Goal: Task Accomplishment & Management: Use online tool/utility

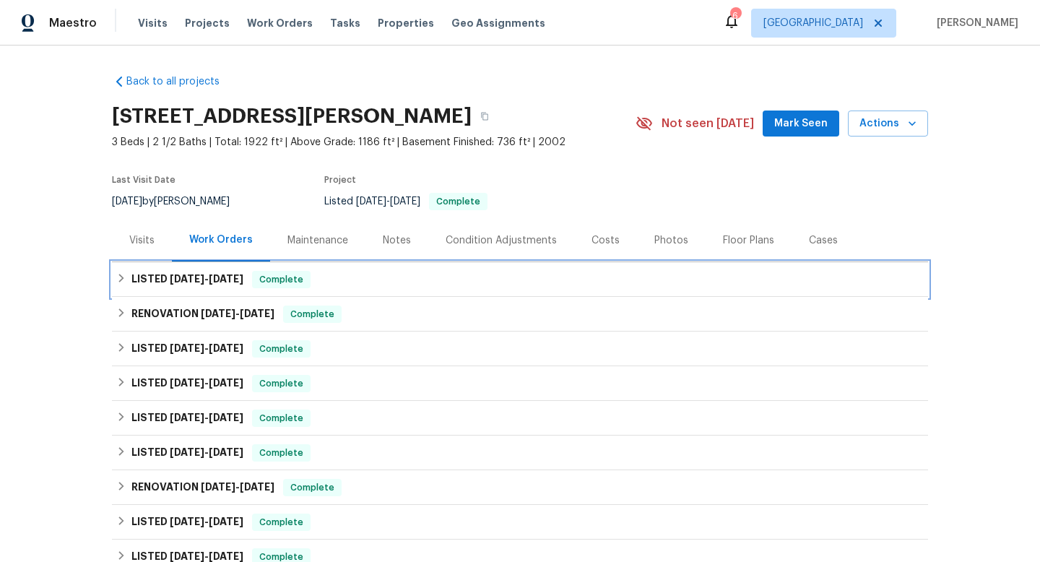
click at [216, 282] on span "9/24/25" at bounding box center [226, 279] width 35 height 10
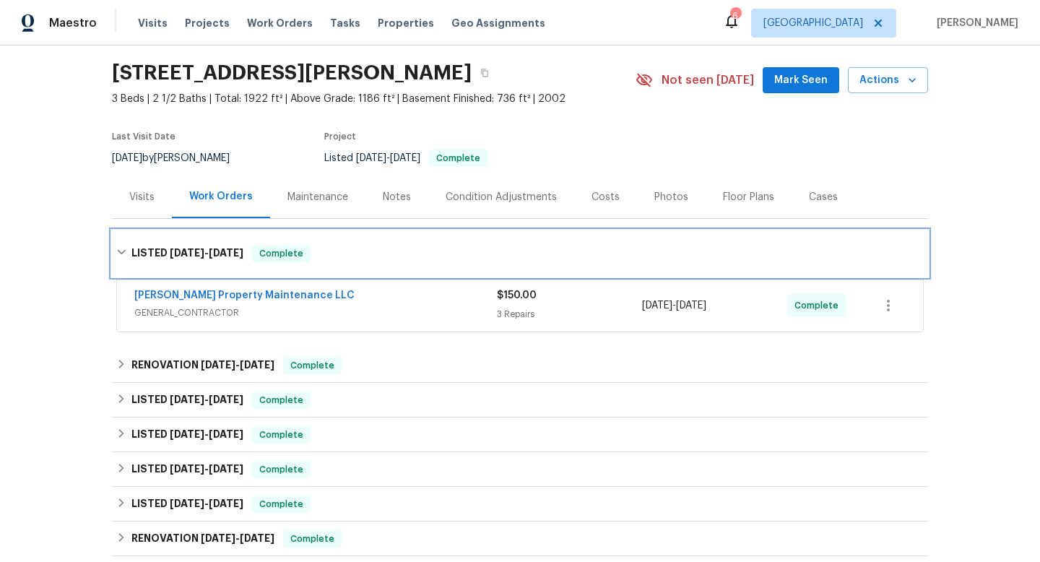
scroll to position [51, 0]
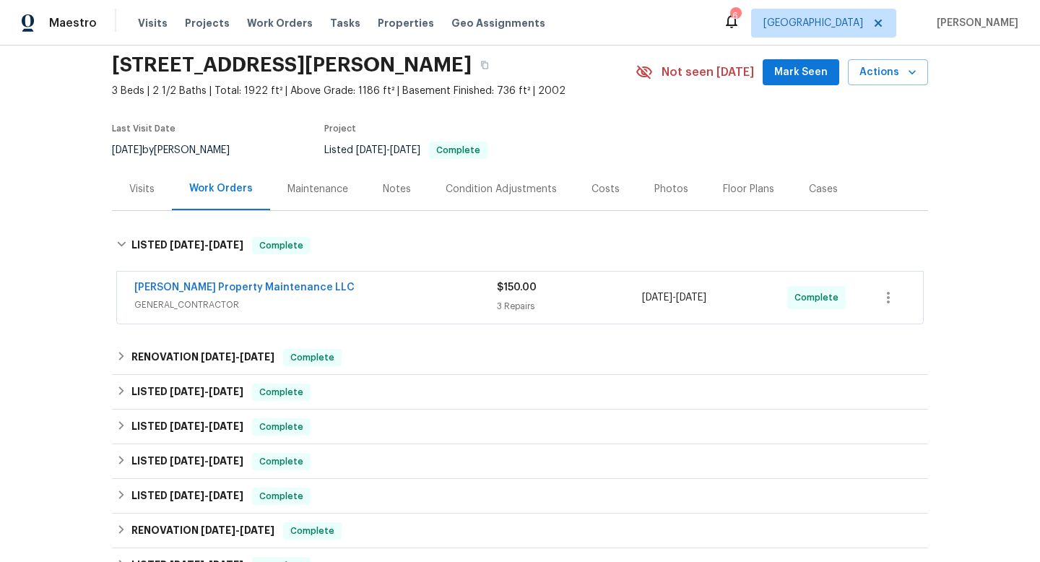
click at [345, 293] on div "Glen Property Maintenance LLC" at bounding box center [315, 288] width 363 height 17
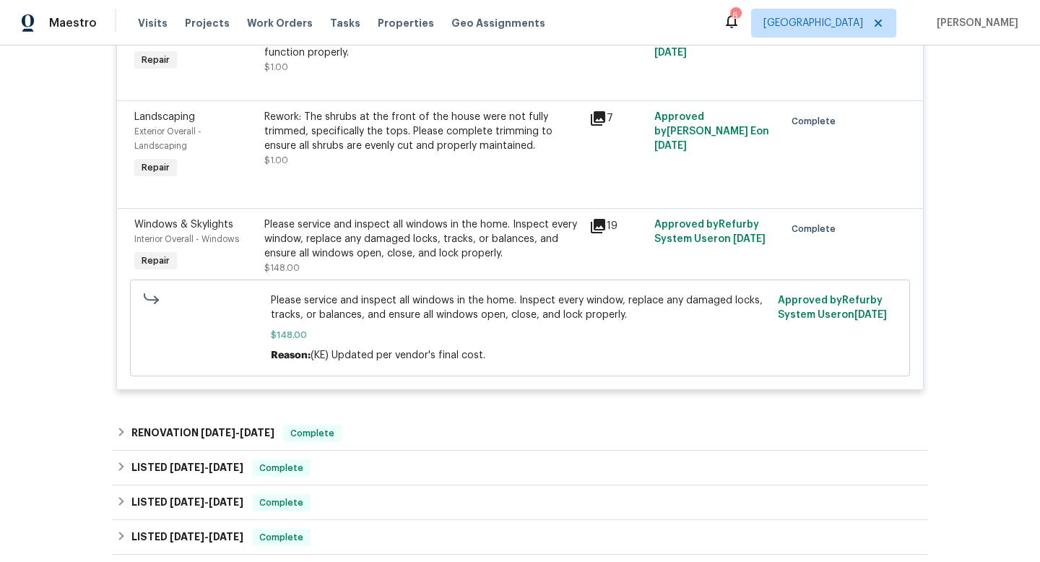
scroll to position [483, 0]
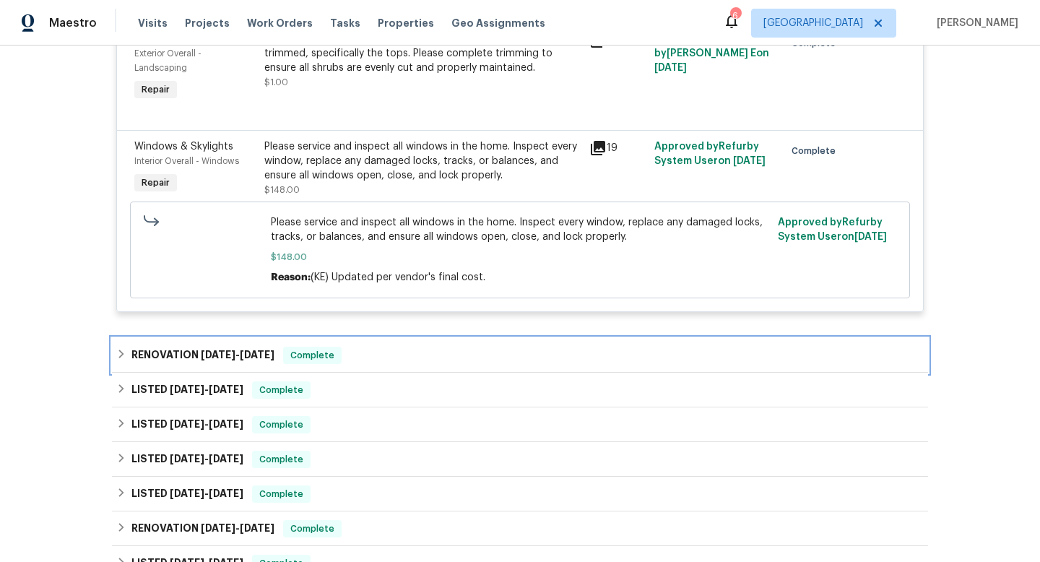
click at [360, 361] on div "RENOVATION 9/8/25 - 9/19/25 Complete" at bounding box center [520, 355] width 808 height 17
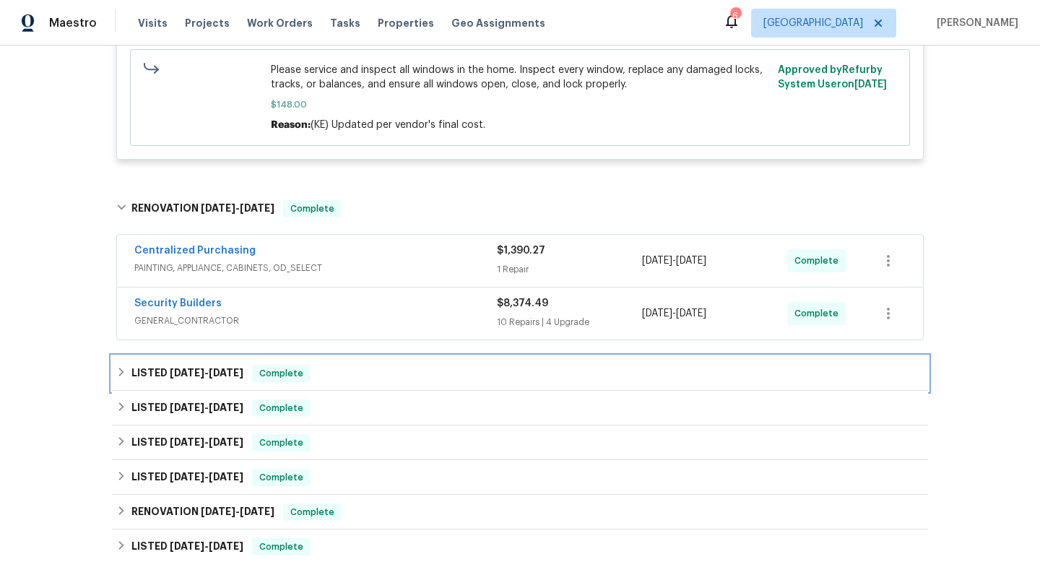
click at [360, 361] on div "LISTED 8/27/25 - 9/6/25 Complete" at bounding box center [520, 373] width 816 height 35
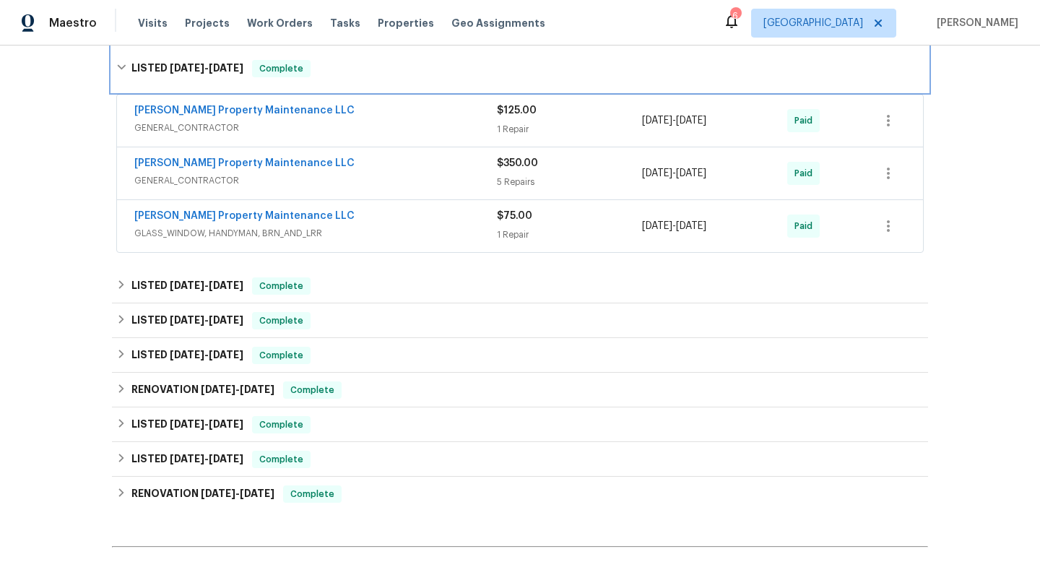
scroll to position [948, 0]
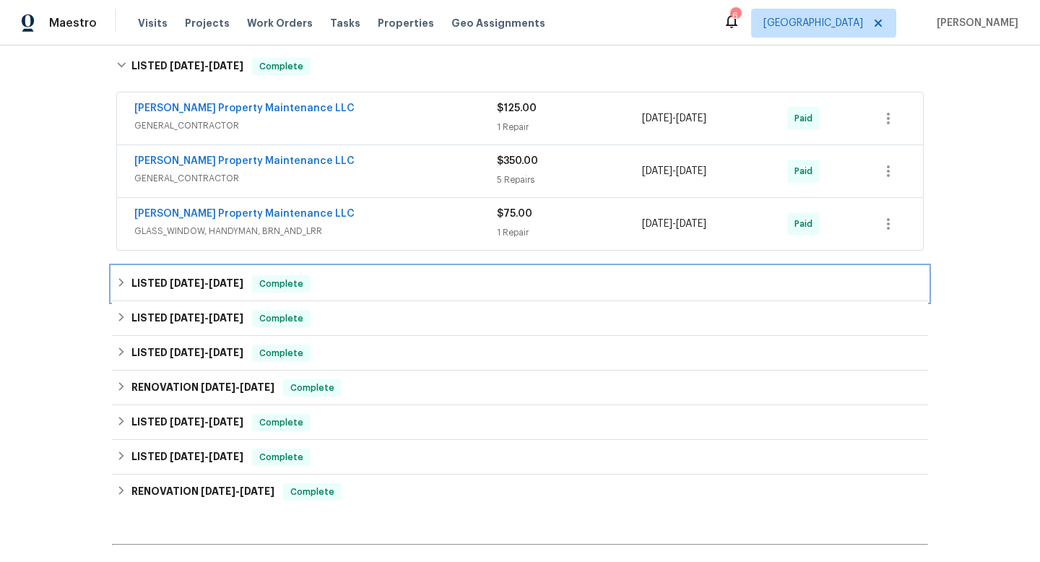
click at [368, 294] on div "LISTED 8/13/25 - 8/15/25 Complete" at bounding box center [520, 284] width 816 height 35
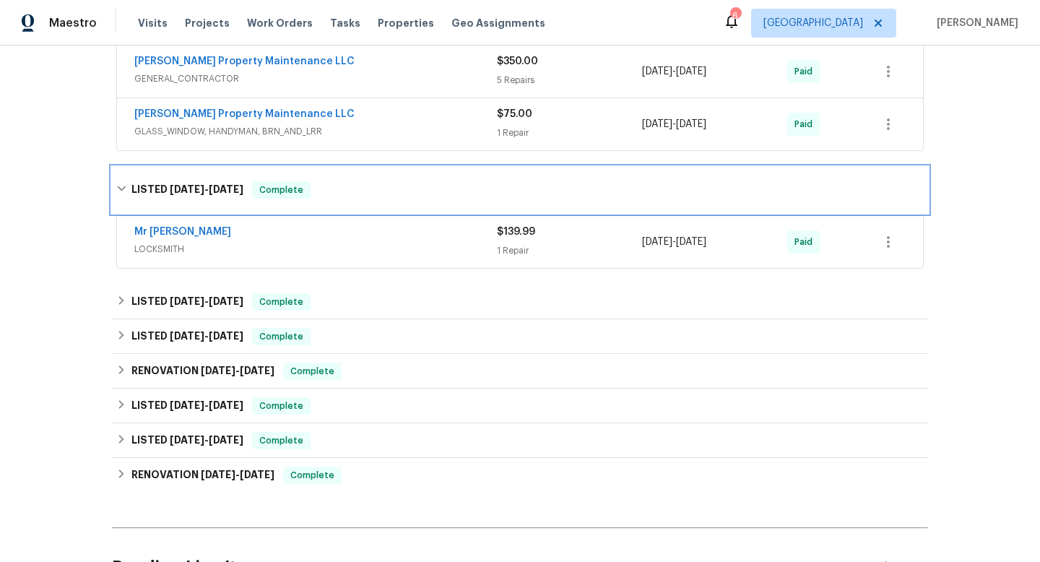
scroll to position [1057, 0]
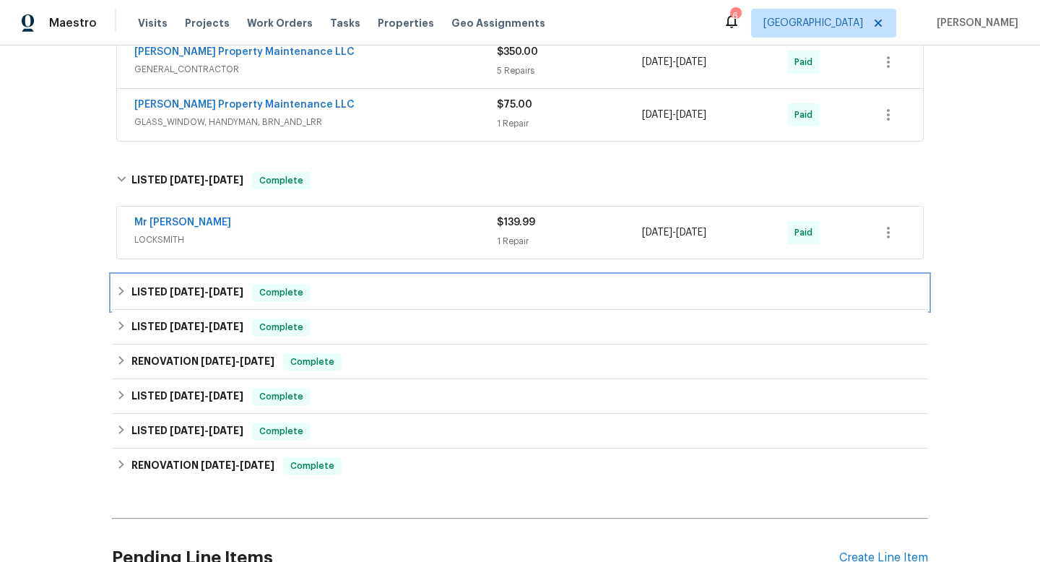
click at [368, 293] on div "LISTED 6/17/25 - 6/30/25 Complete" at bounding box center [520, 292] width 808 height 17
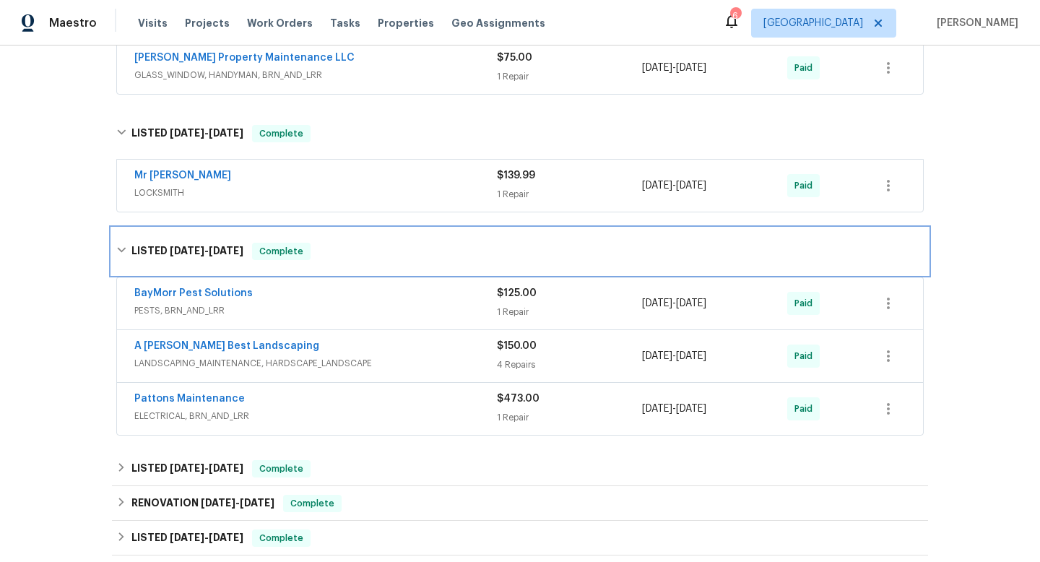
scroll to position [1117, 0]
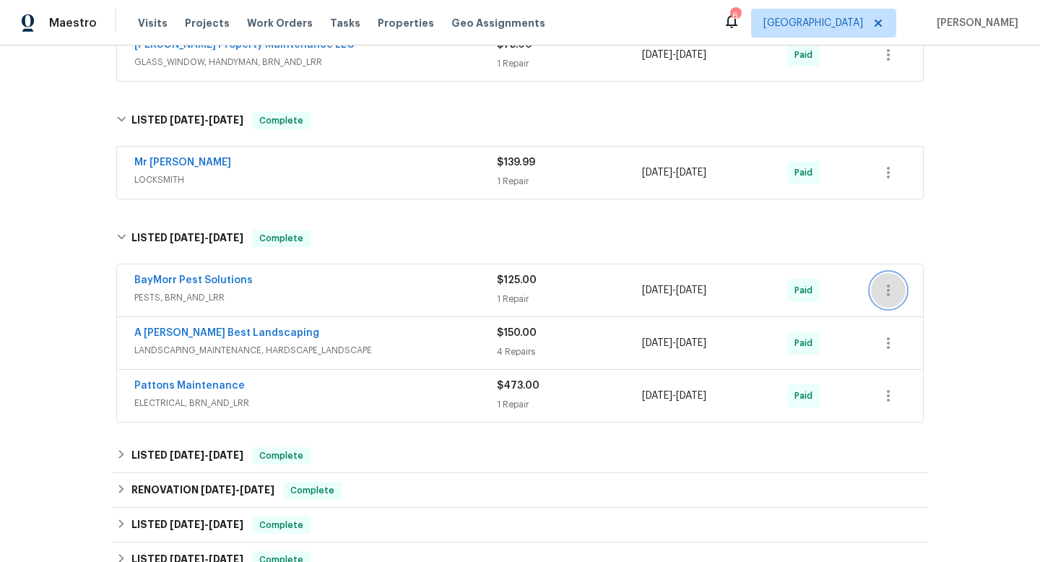
click at [884, 287] on icon "button" at bounding box center [888, 290] width 17 height 17
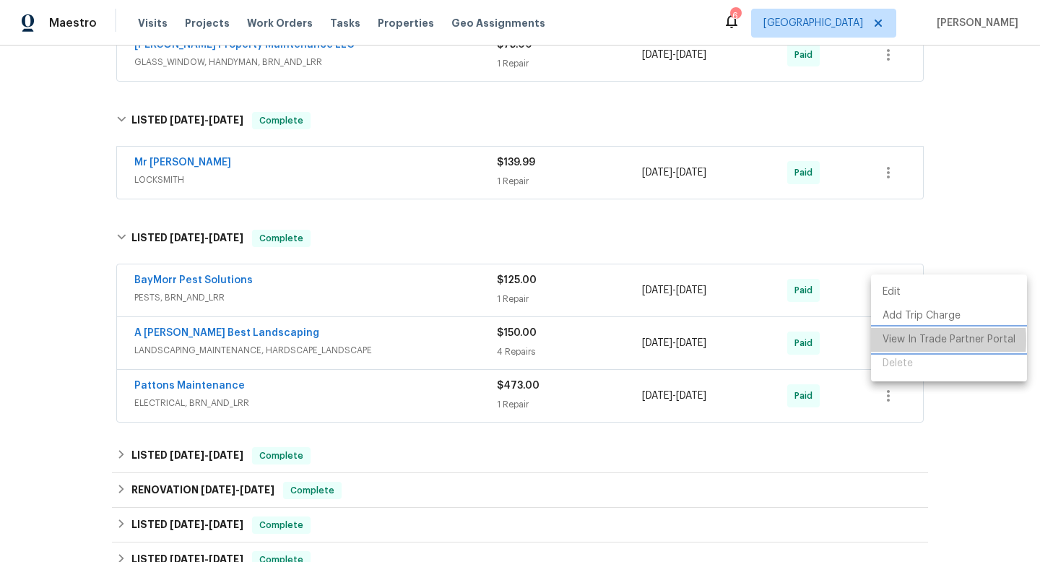
click at [904, 340] on li "View In Trade Partner Portal" at bounding box center [949, 340] width 156 height 24
click at [408, 285] on div at bounding box center [520, 281] width 1040 height 562
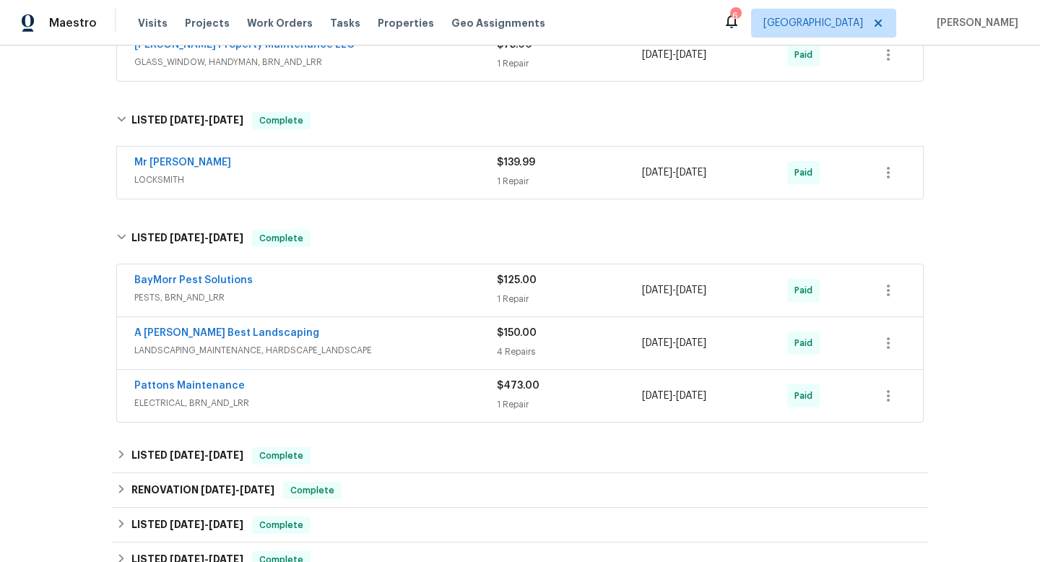
click at [405, 296] on span "PESTS, BRN_AND_LRR" at bounding box center [315, 297] width 363 height 14
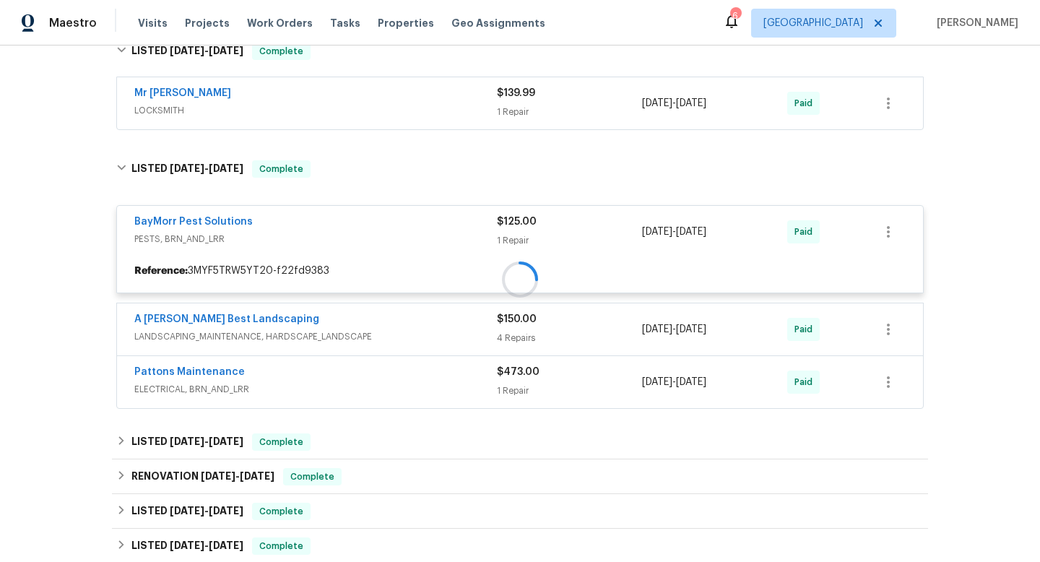
scroll to position [1248, 0]
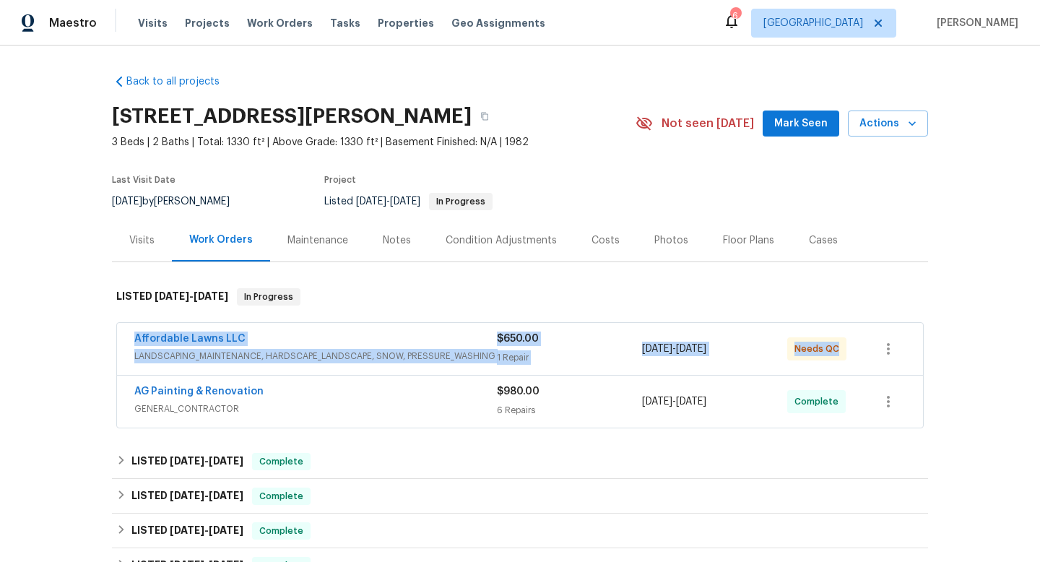
drag, startPoint x: 121, startPoint y: 340, endPoint x: 852, endPoint y: 351, distance: 731.1
click at [853, 352] on div "Affordable Lawns LLC LANDSCAPING_MAINTENANCE, HARDSCAPE_LANDSCAPE, SNOW, PRESSU…" at bounding box center [520, 349] width 806 height 52
copy div "Affordable Lawns LLC LANDSCAPING_MAINTENANCE, HARDSCAPE_LANDSCAPE, SNOW, PRESSU…"
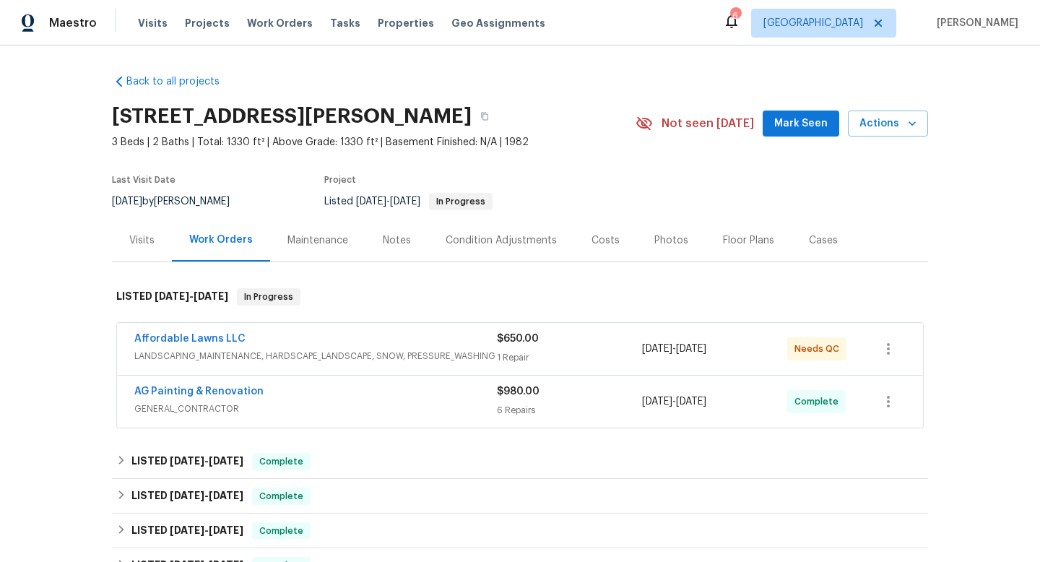
click at [15, 288] on div "Back to all projects 1104 Theresa Ct, Raleigh, NC 27615 3 Beds | 2 Baths | Tota…" at bounding box center [520, 304] width 1040 height 516
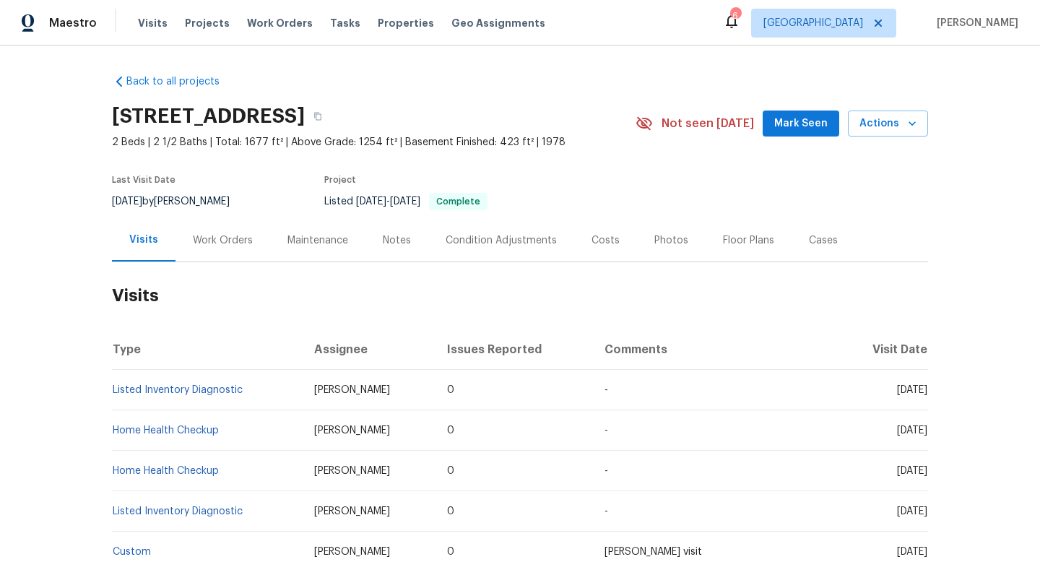
click at [222, 241] on div "Work Orders" at bounding box center [223, 240] width 60 height 14
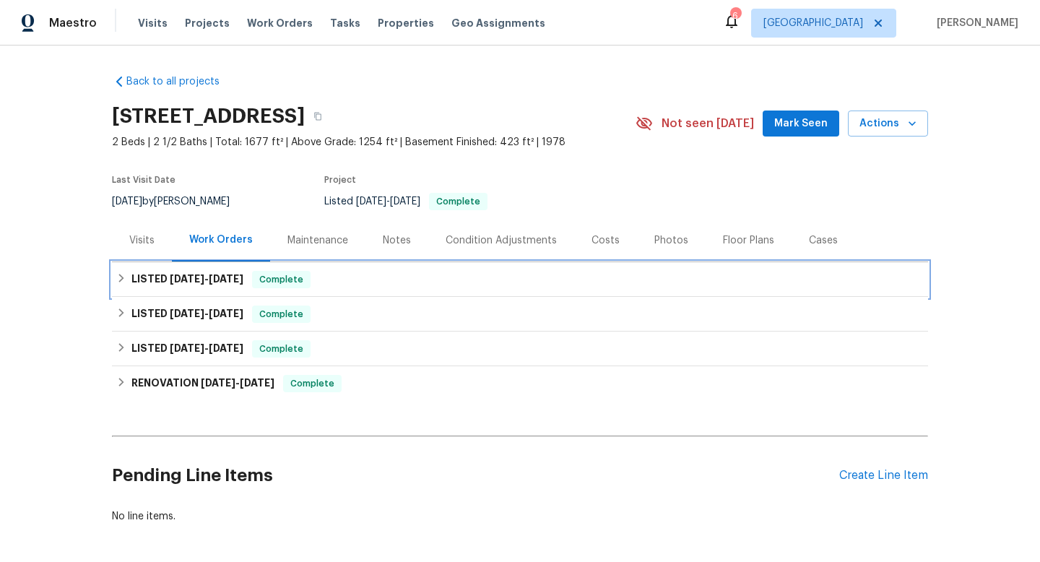
click at [204, 282] on span "[DATE] - [DATE]" at bounding box center [207, 279] width 74 height 10
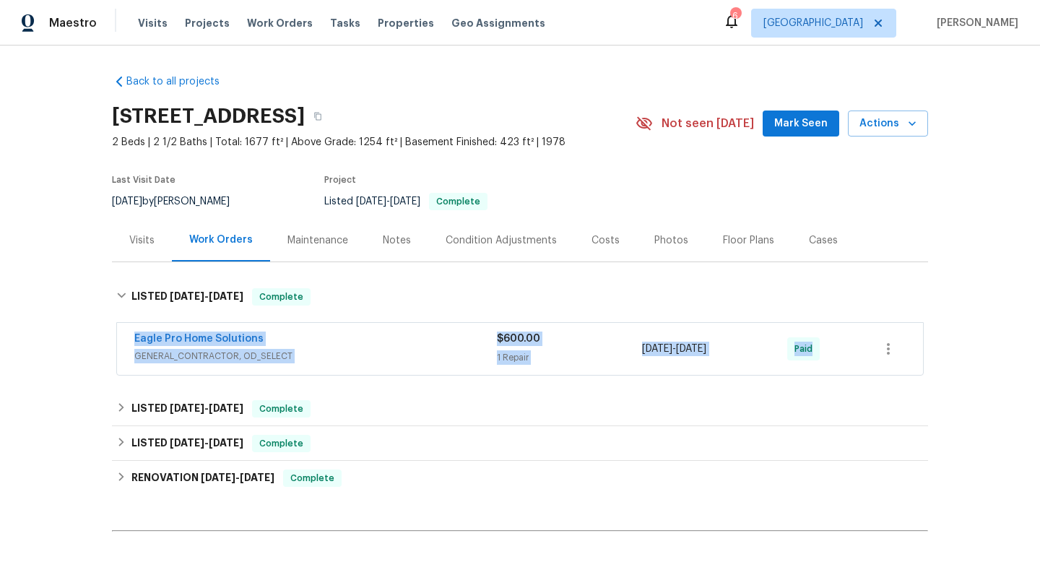
drag, startPoint x: 129, startPoint y: 340, endPoint x: 827, endPoint y: 376, distance: 698.8
click at [829, 378] on div "Eagle Pro Home Solutions GENERAL_CONTRACTOR, OD_SELECT $600.00 1 Repair 6/2/202…" at bounding box center [520, 350] width 816 height 60
copy div "Eagle Pro Home Solutions GENERAL_CONTRACTOR, OD_SELECT $600.00 1 Repair 6/2/202…"
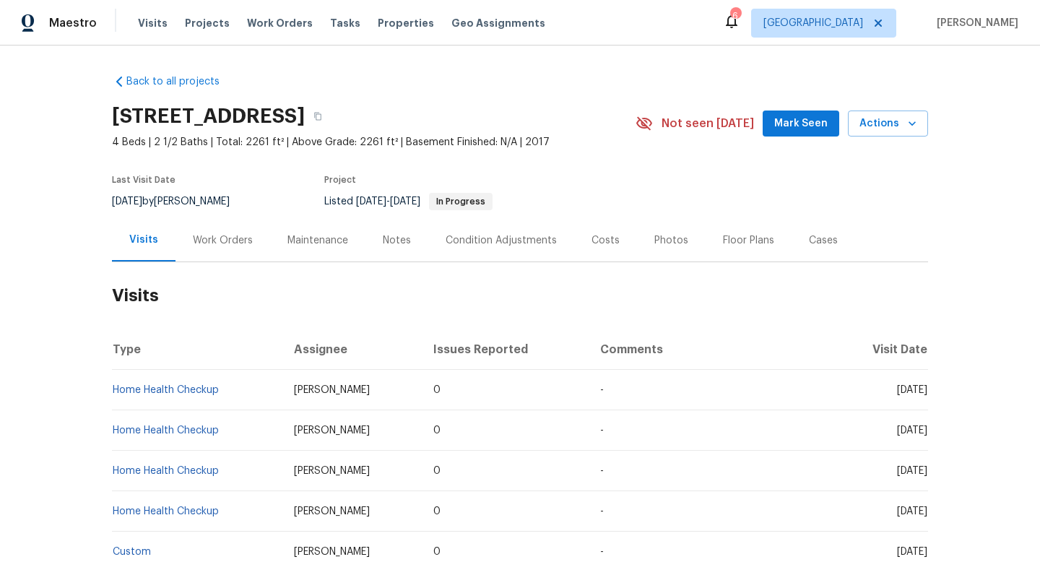
click at [815, 240] on div "Cases" at bounding box center [823, 240] width 29 height 14
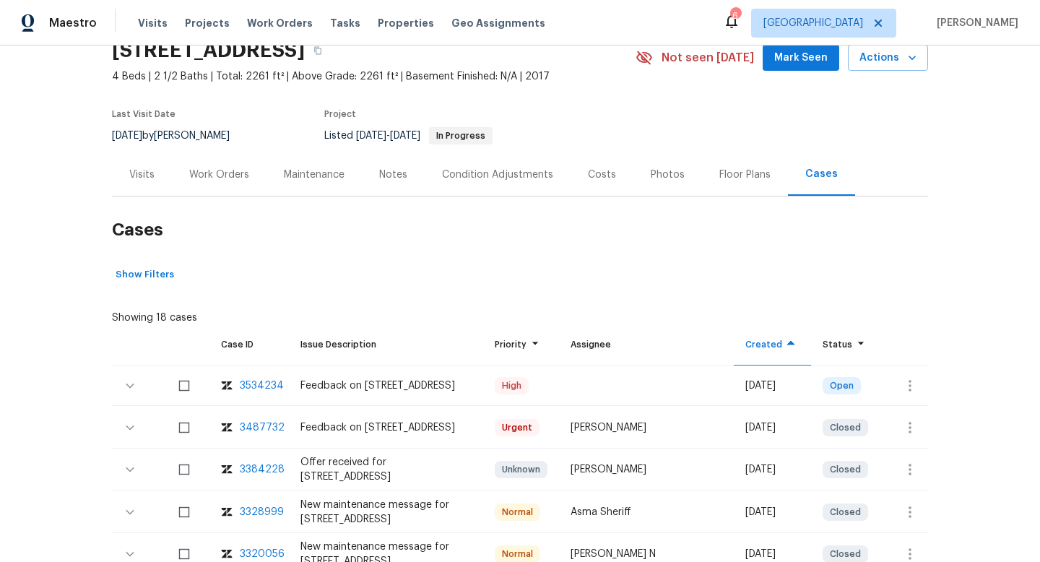
scroll to position [225, 0]
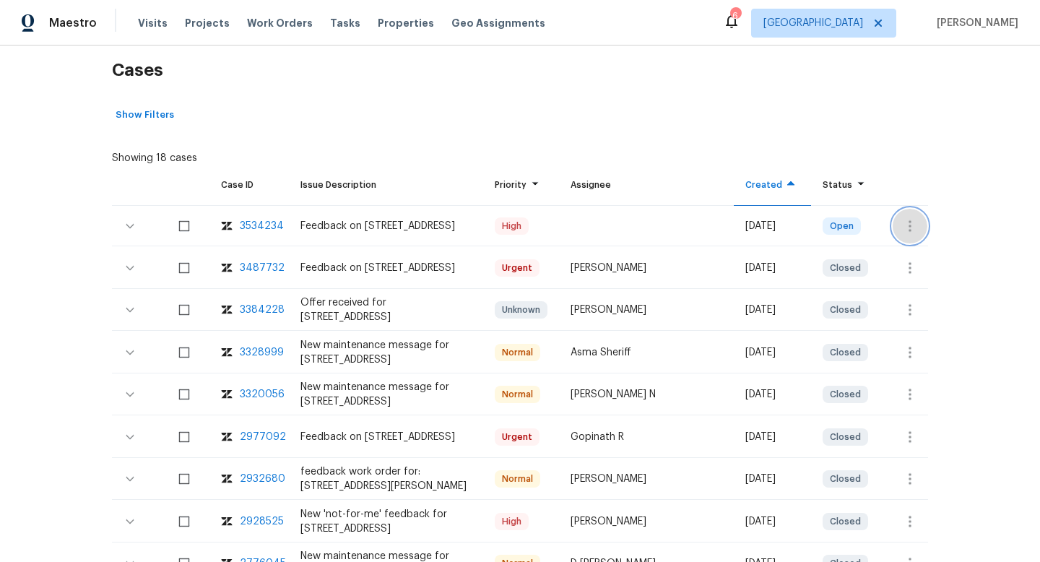
click at [907, 221] on icon "button" at bounding box center [910, 225] width 17 height 17
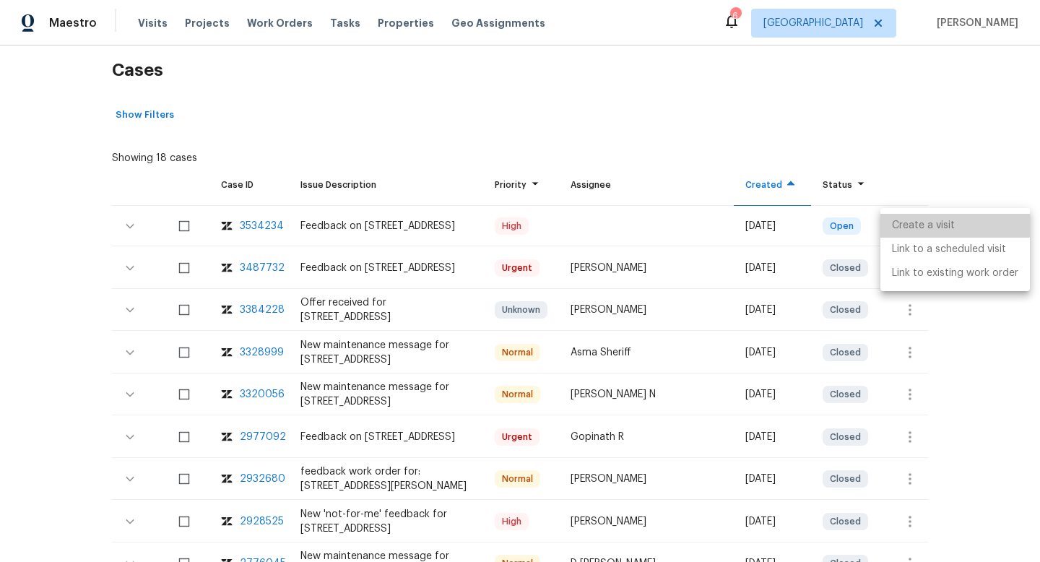
click at [903, 222] on li "Create a visit" at bounding box center [956, 226] width 150 height 24
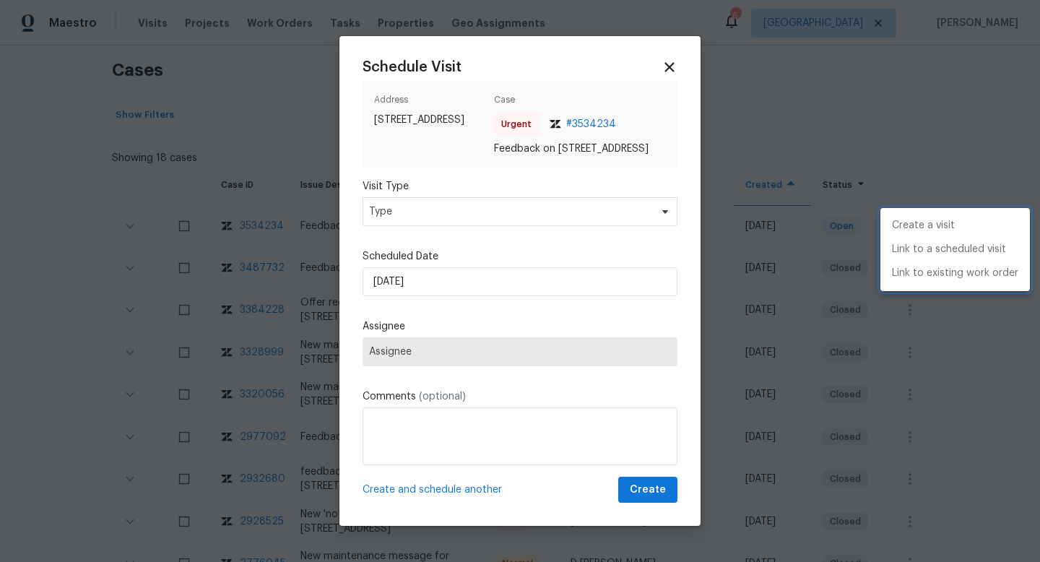
click at [396, 220] on div at bounding box center [520, 281] width 1040 height 562
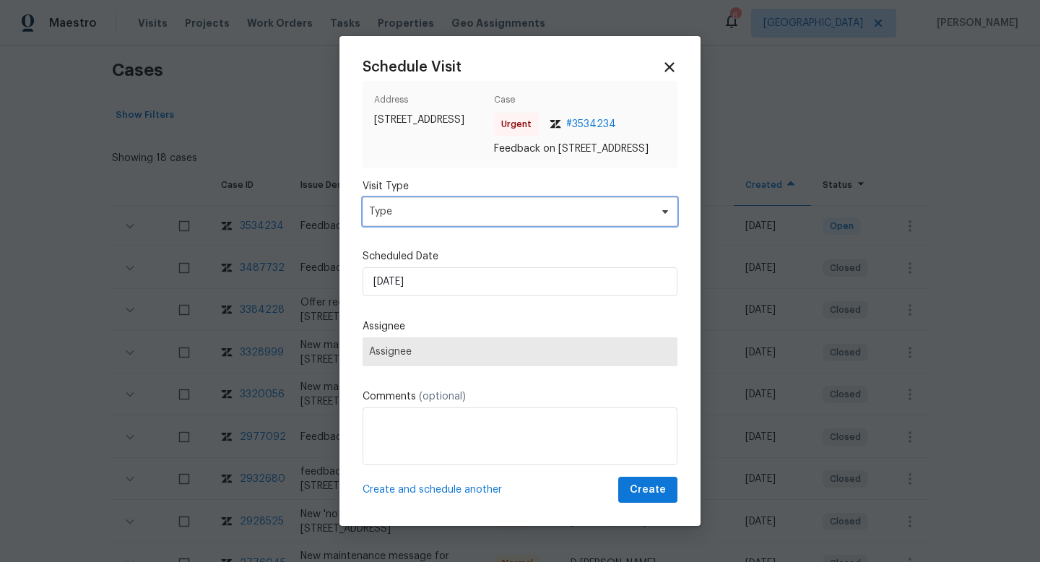
click at [396, 219] on span "Type" at bounding box center [509, 211] width 281 height 14
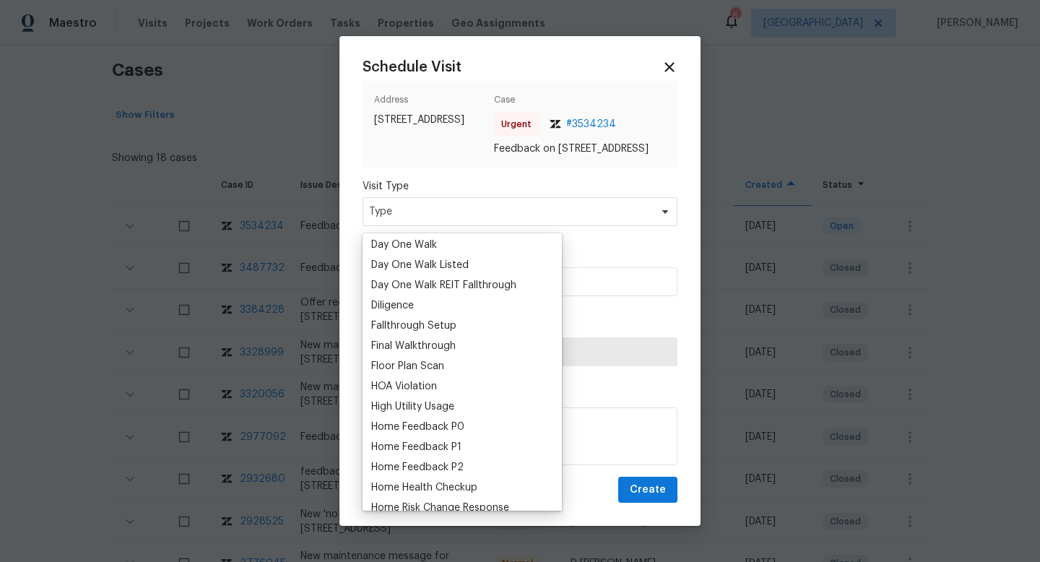
scroll to position [353, 0]
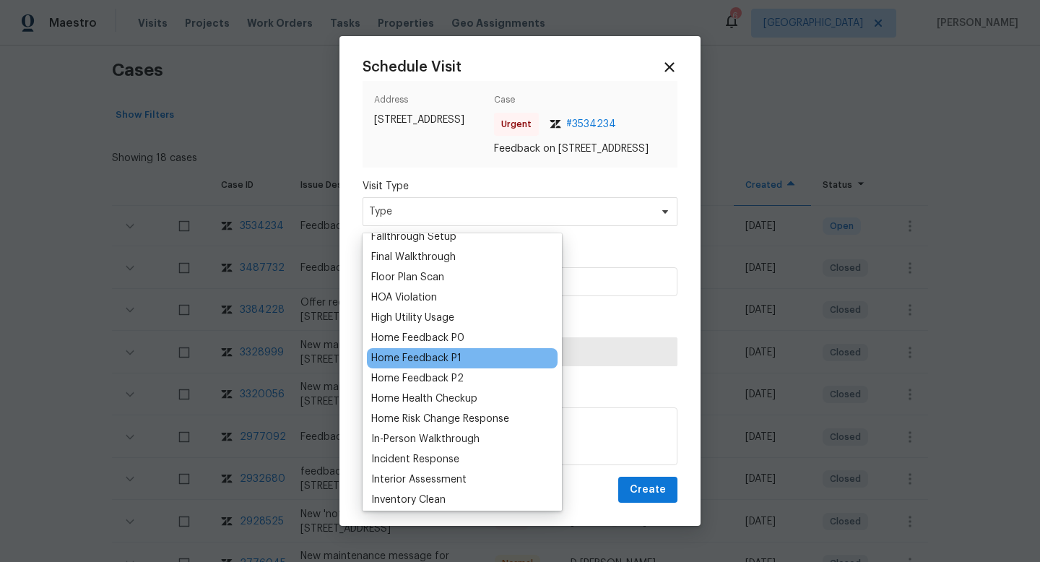
click at [420, 351] on div "Home Feedback P1" at bounding box center [416, 358] width 90 height 14
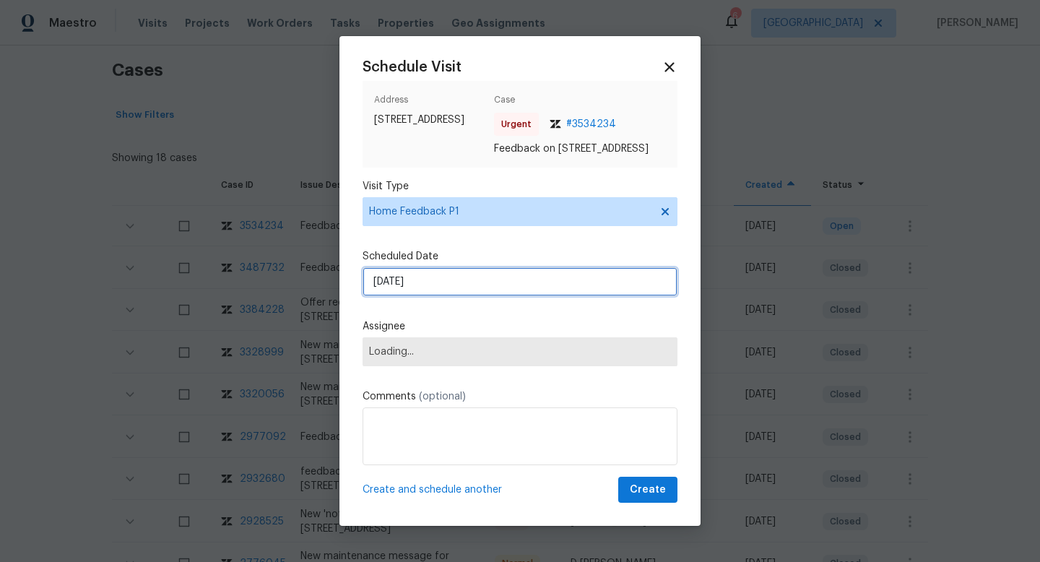
click at [532, 295] on input "03/10/2025" at bounding box center [520, 281] width 315 height 29
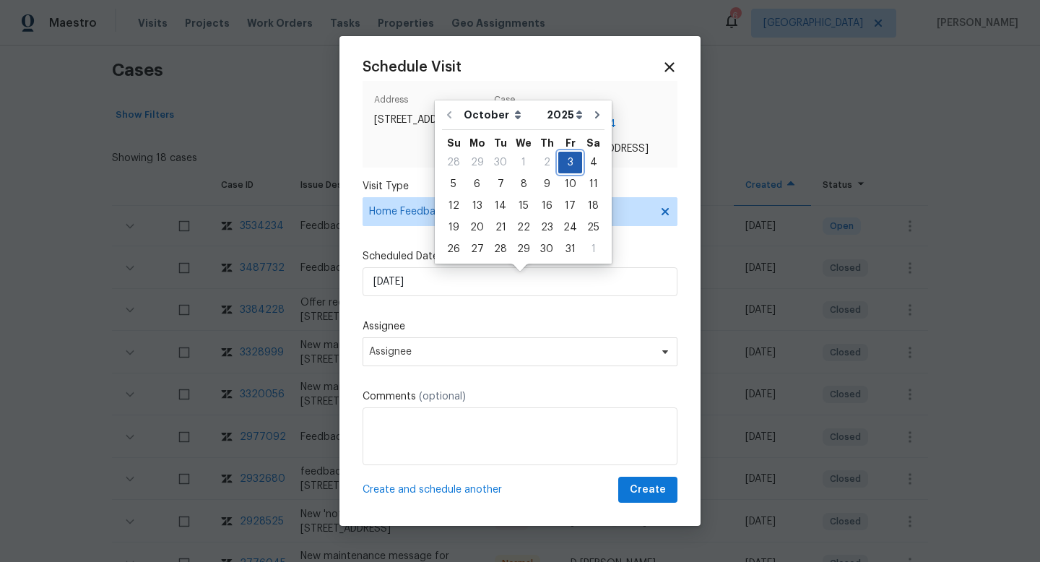
click at [571, 165] on div "3" at bounding box center [570, 162] width 24 height 20
click at [391, 366] on span "Assignee" at bounding box center [520, 351] width 315 height 29
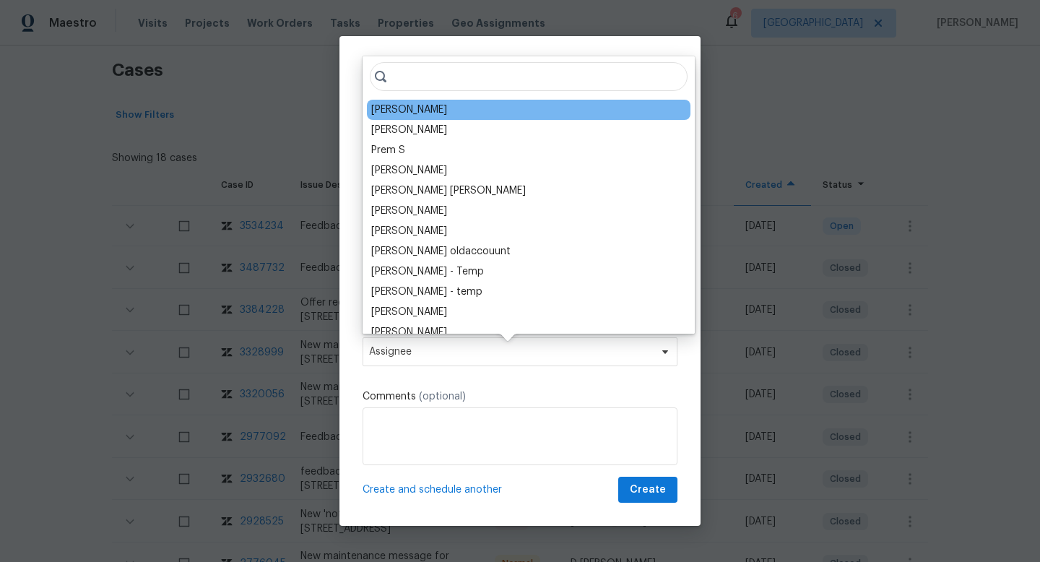
click at [423, 111] on div "Douglass Noblett" at bounding box center [409, 110] width 76 height 14
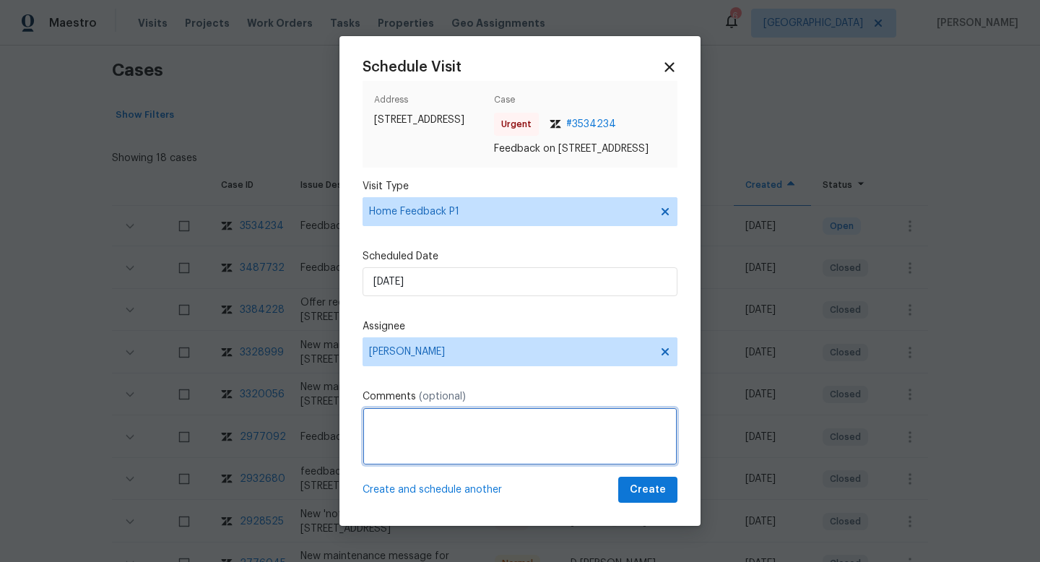
click at [404, 437] on textarea at bounding box center [520, 436] width 315 height 58
click at [402, 421] on textarea at bounding box center [520, 436] width 315 height 58
paste textarea "HPM VISIT NOTES: Flip State: DOM: No Of Time issue reported: Issue:"
drag, startPoint x: 467, startPoint y: 433, endPoint x: 310, endPoint y: 433, distance: 156.8
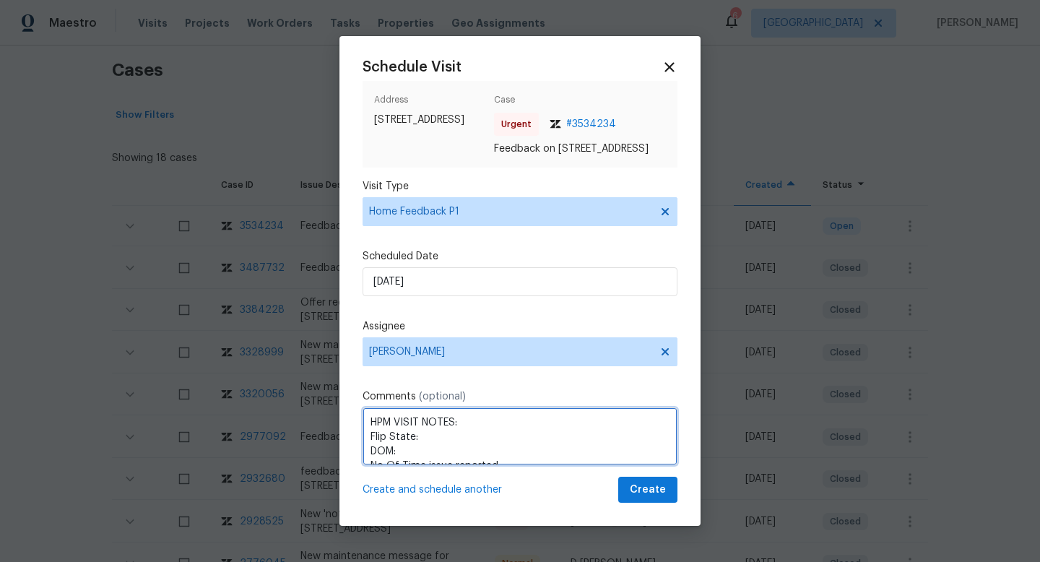
click at [310, 433] on div "Schedule Visit Address 4579 Juneberry Dr, Sacramento, CA 95834 Case Urgent # 35…" at bounding box center [520, 281] width 1040 height 562
click at [428, 428] on textarea "Flip State: DOM: No Of Time issue reported: Issue:" at bounding box center [520, 436] width 315 height 58
paste textarea "Listed"
click at [410, 438] on textarea "Flip State: Listed DOM: No Of Time issue reported: Issue:" at bounding box center [520, 436] width 315 height 58
paste textarea "216"
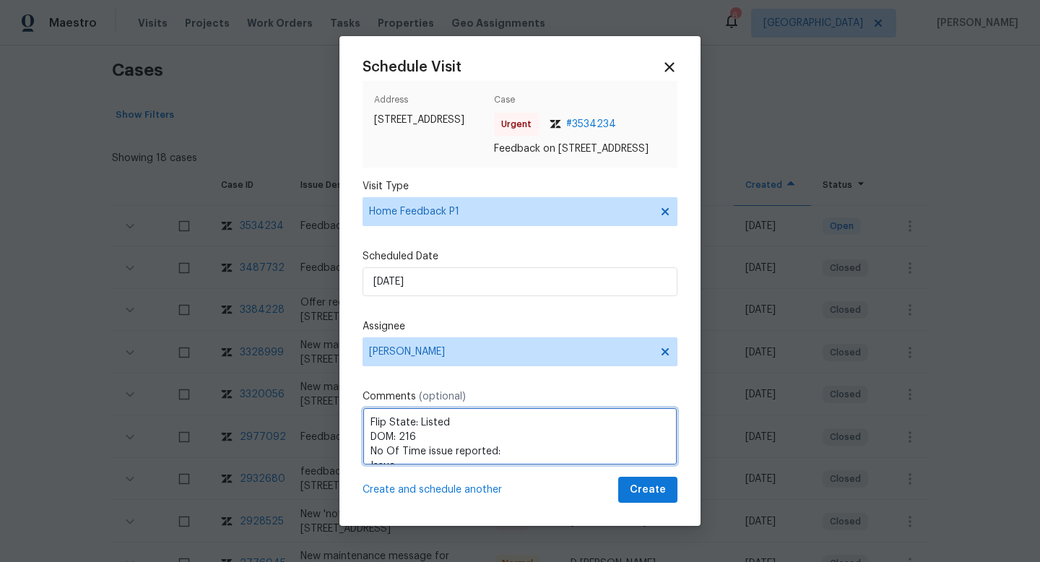
scroll to position [16, 0]
click at [508, 440] on textarea "Flip State: Listed DOM: 216 No Of Time issue reported: Issue:" at bounding box center [520, 436] width 315 height 58
click at [432, 457] on textarea "Flip State: Listed DOM: 216 No Of Time issue reported:1 Issue:" at bounding box center [520, 436] width 315 height 58
paste textarea "Agent is unsure if the deadbolts locked or not"
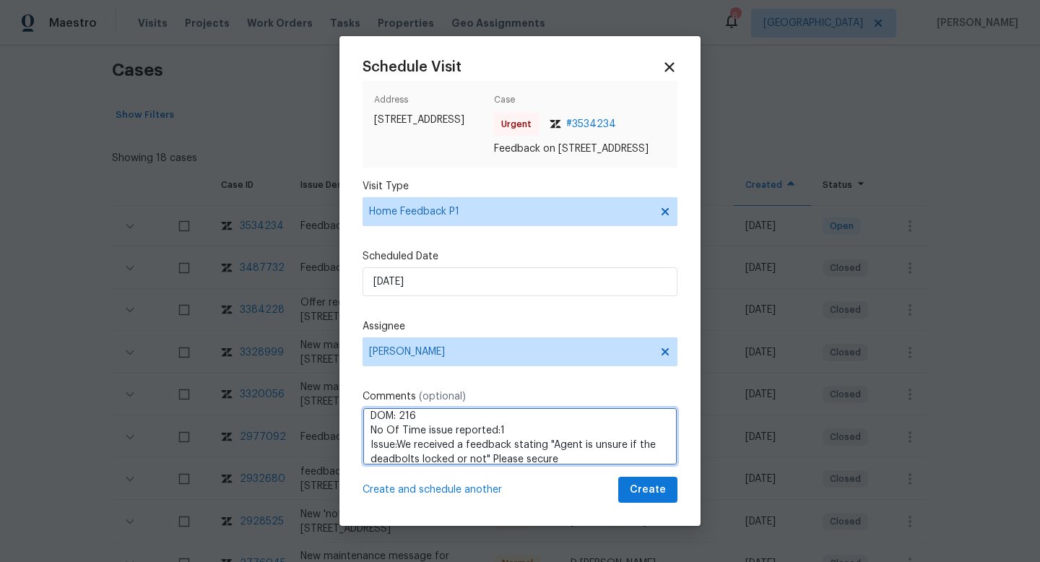
scroll to position [30, 0]
type textarea "Flip State: Listed DOM: 216 No Of Time issue reported:1 Issue:We received a fee…"
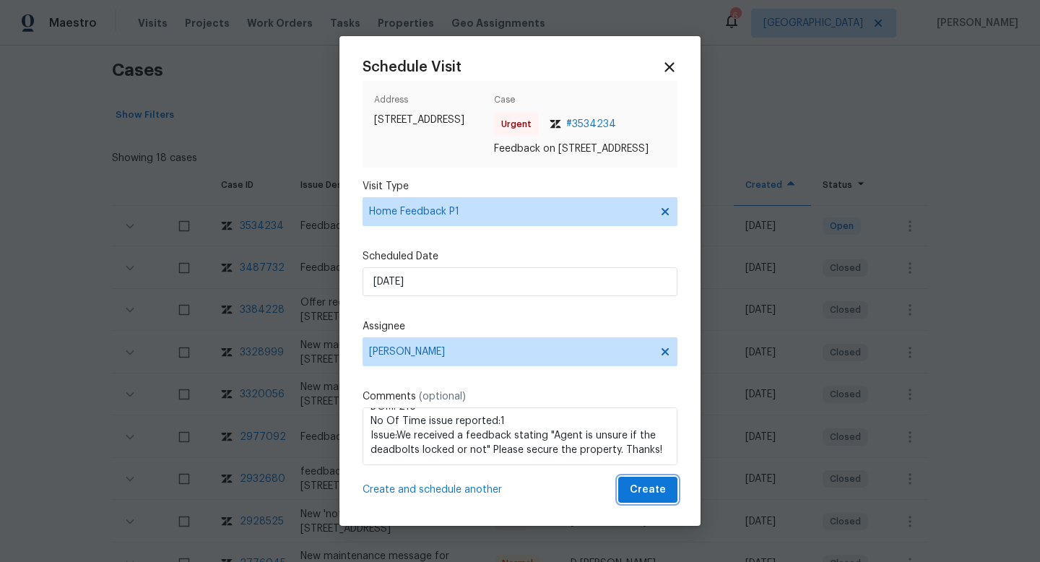
click at [641, 496] on span "Create" at bounding box center [648, 490] width 36 height 18
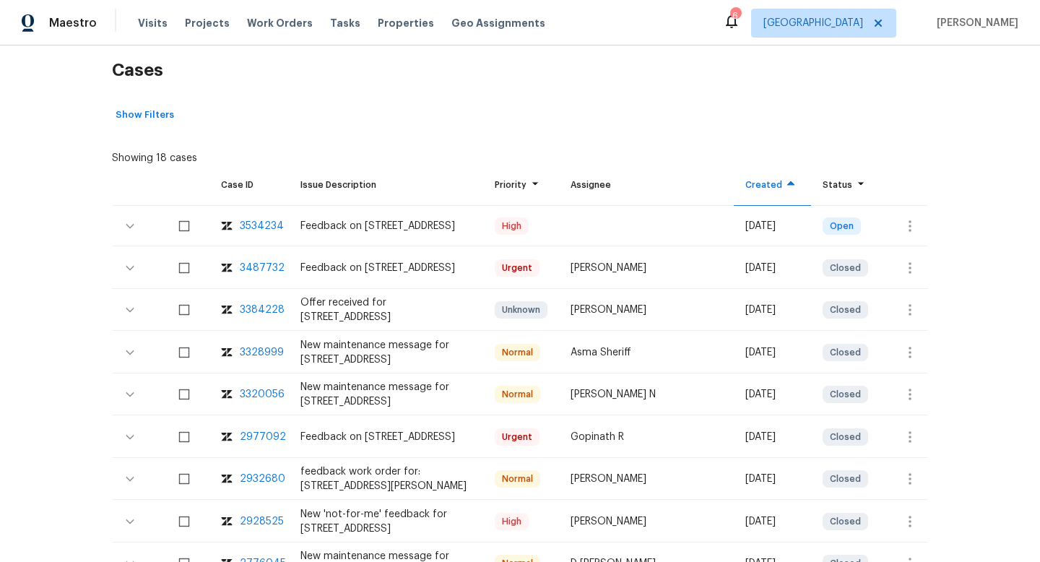
scroll to position [0, 0]
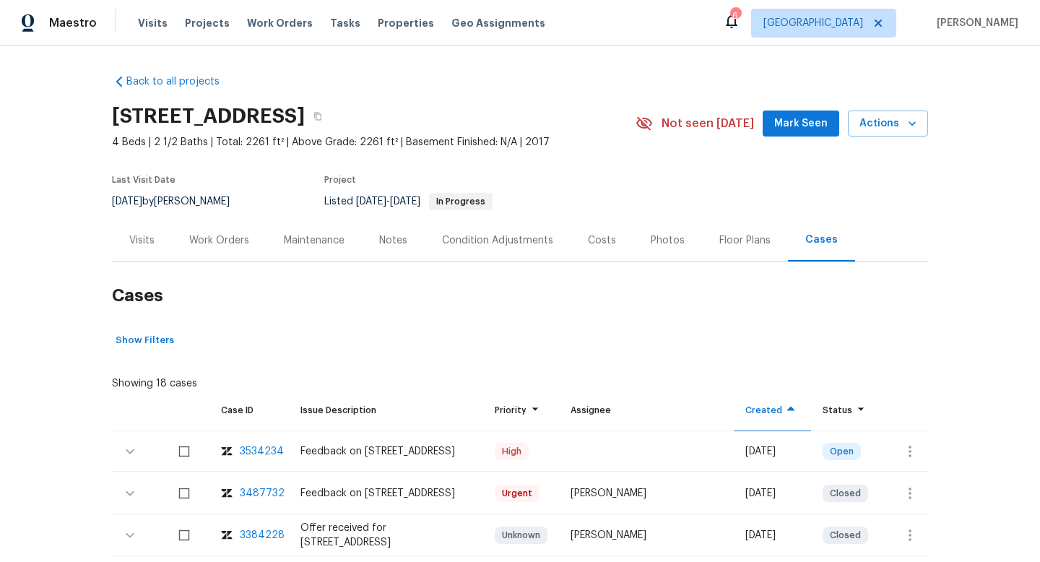
click at [187, 202] on div "9/25/2025 by Douglass Noblett" at bounding box center [179, 201] width 135 height 17
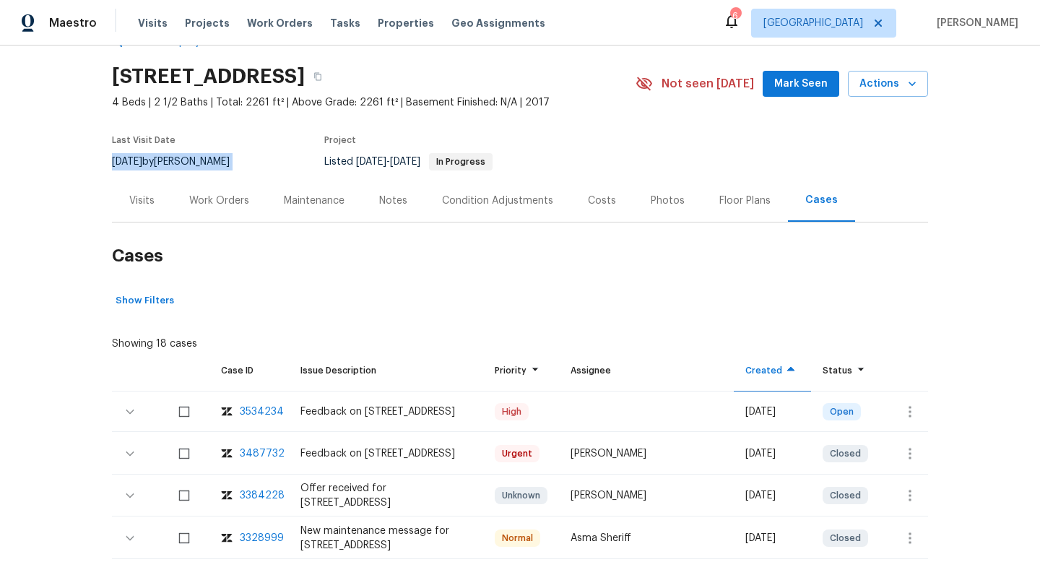
scroll to position [41, 0]
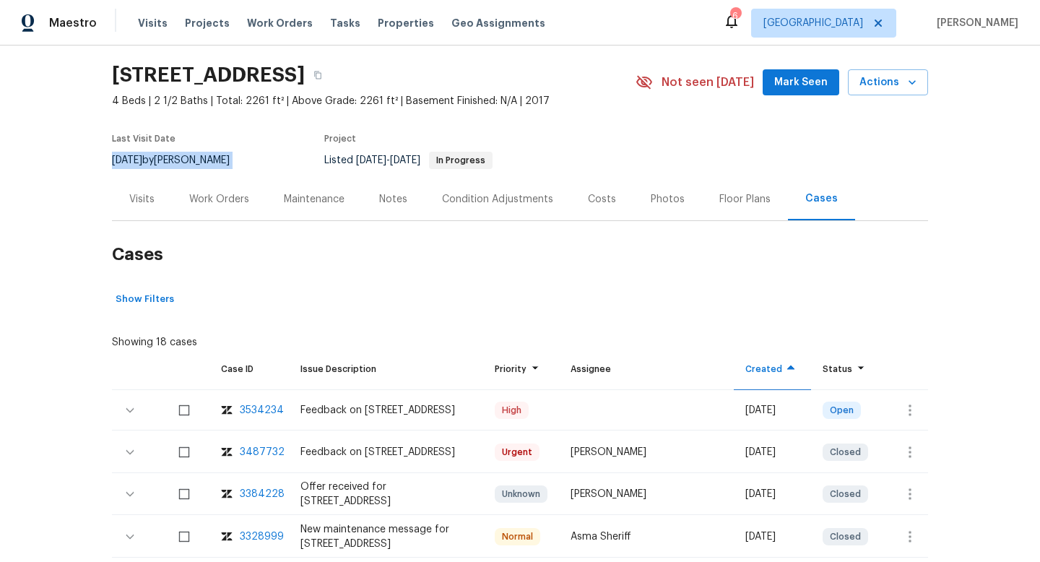
drag, startPoint x: 771, startPoint y: 421, endPoint x: 738, endPoint y: 407, distance: 36.0
click at [738, 406] on td "Fri, Oct 03 2025" at bounding box center [772, 410] width 77 height 40
copy div "Fri, Oct 03 2025"
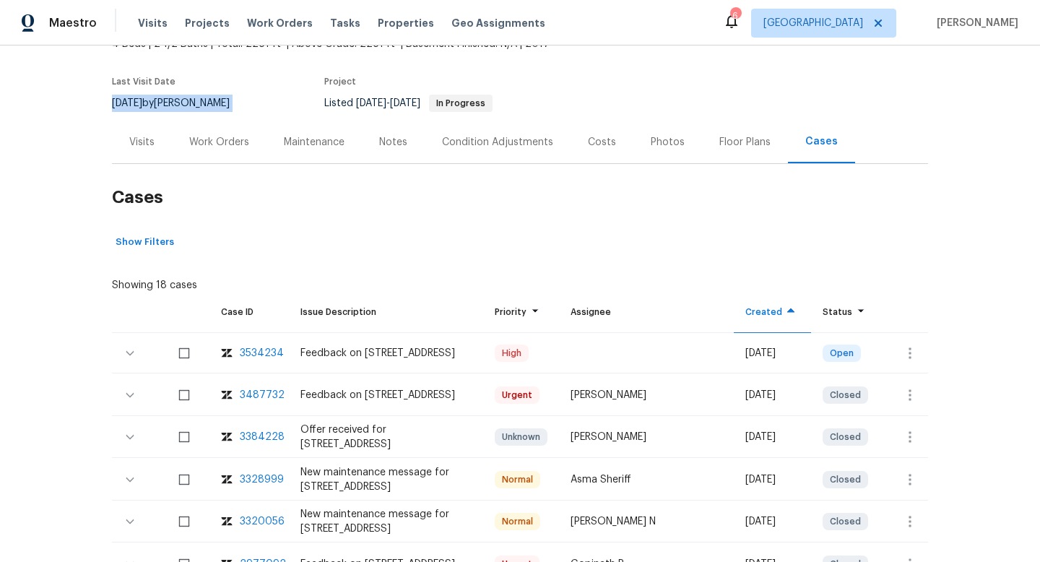
scroll to position [100, 0]
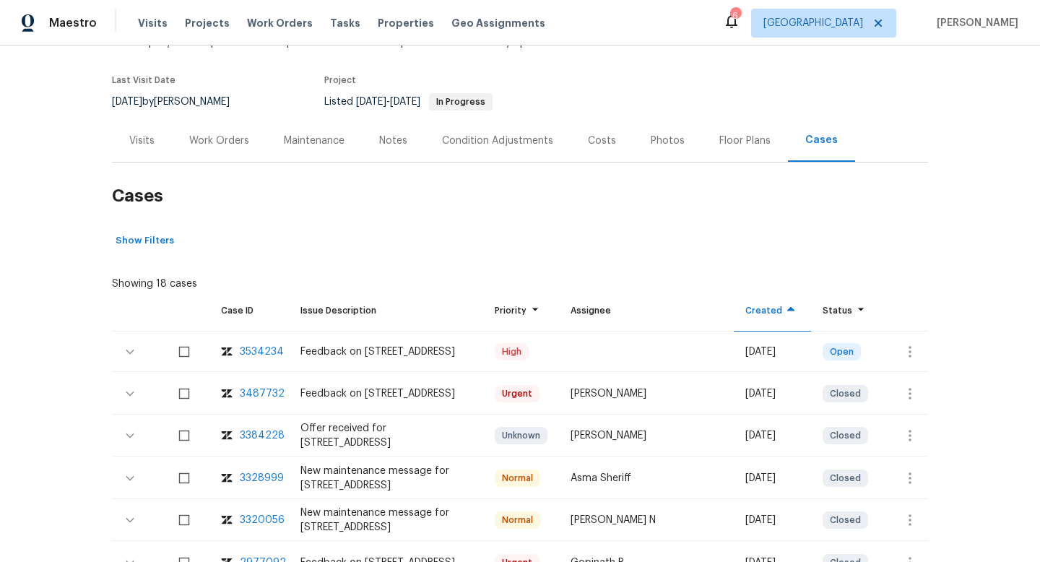
click at [136, 137] on div "Visits" at bounding box center [141, 141] width 25 height 14
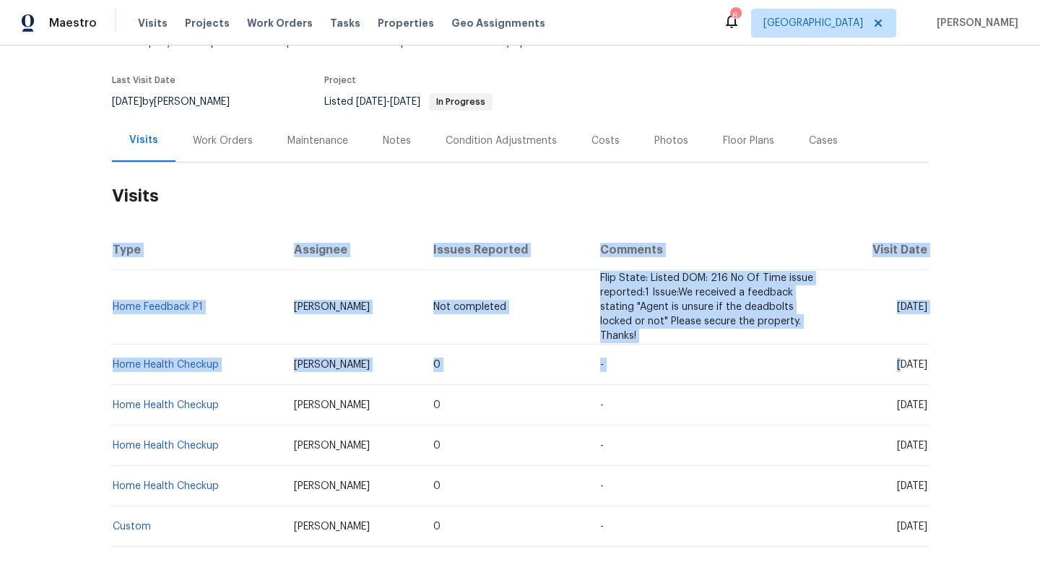
drag, startPoint x: 930, startPoint y: 363, endPoint x: 846, endPoint y: 364, distance: 84.5
click at [846, 364] on div "Back to all projects 4579 Juneberry Dr, Sacramento, CA 95834 4 Beds | 2 1/2 Bat…" at bounding box center [520, 304] width 1040 height 516
click at [977, 341] on div "Back to all projects 4579 Juneberry Dr, Sacramento, CA 95834 4 Beds | 2 1/2 Bat…" at bounding box center [520, 304] width 1040 height 516
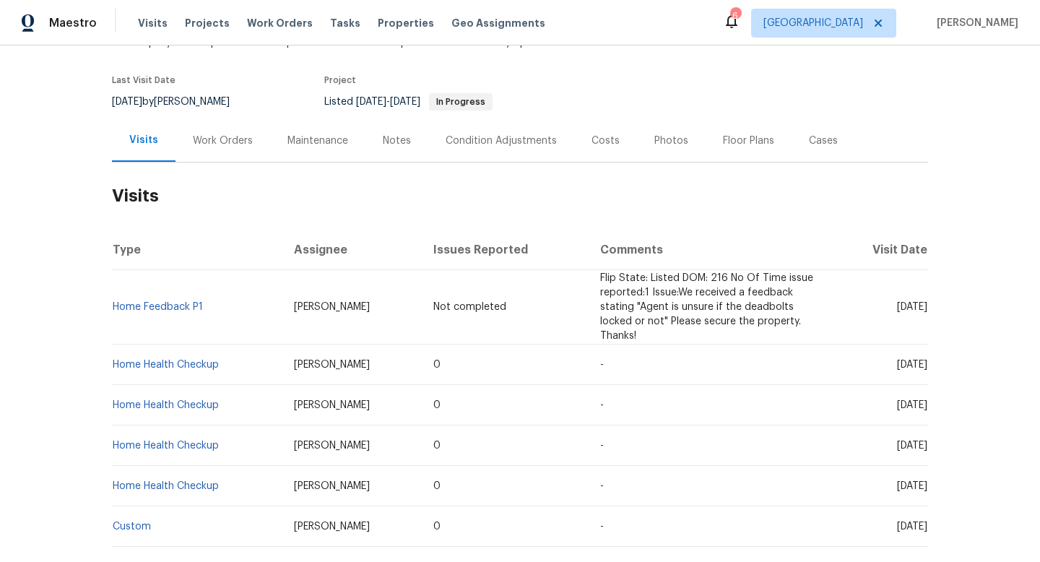
click at [898, 365] on span "Wed, Sep 24 2025" at bounding box center [912, 365] width 30 height 10
copy span "Wed, Sep 24 2025"
drag, startPoint x: 232, startPoint y: 368, endPoint x: 116, endPoint y: 367, distance: 116.3
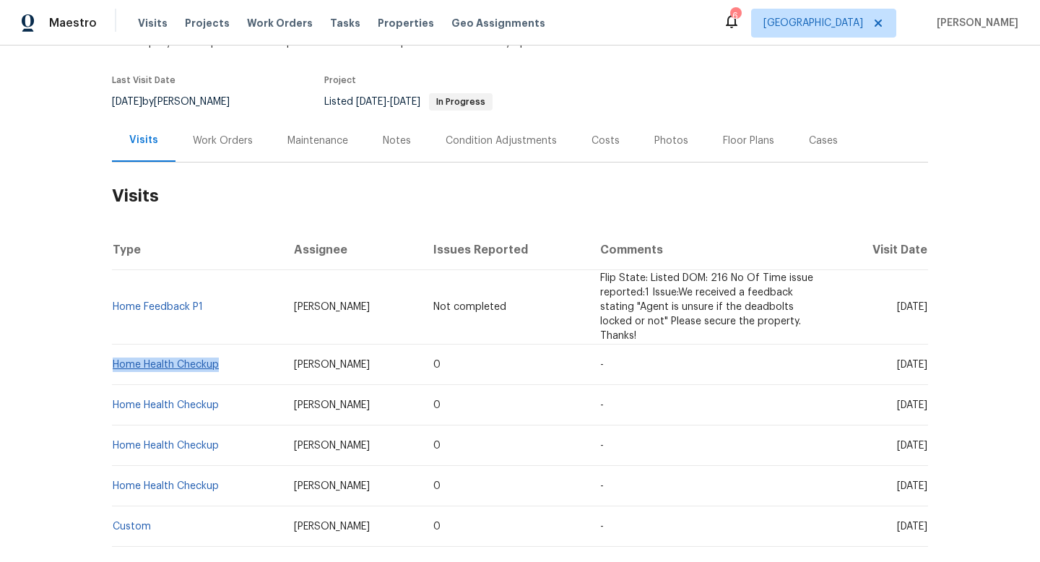
click at [116, 367] on td "Home Health Checkup" at bounding box center [197, 365] width 170 height 40
copy link "Home Health Checkup"
click at [40, 350] on div "Back to all projects 4579 Juneberry Dr, Sacramento, CA 95834 4 Beds | 2 1/2 Bat…" at bounding box center [520, 304] width 1040 height 516
drag, startPoint x: 363, startPoint y: 366, endPoint x: 281, endPoint y: 353, distance: 83.4
click at [282, 366] on td "Douglass Noblett" at bounding box center [352, 365] width 140 height 40
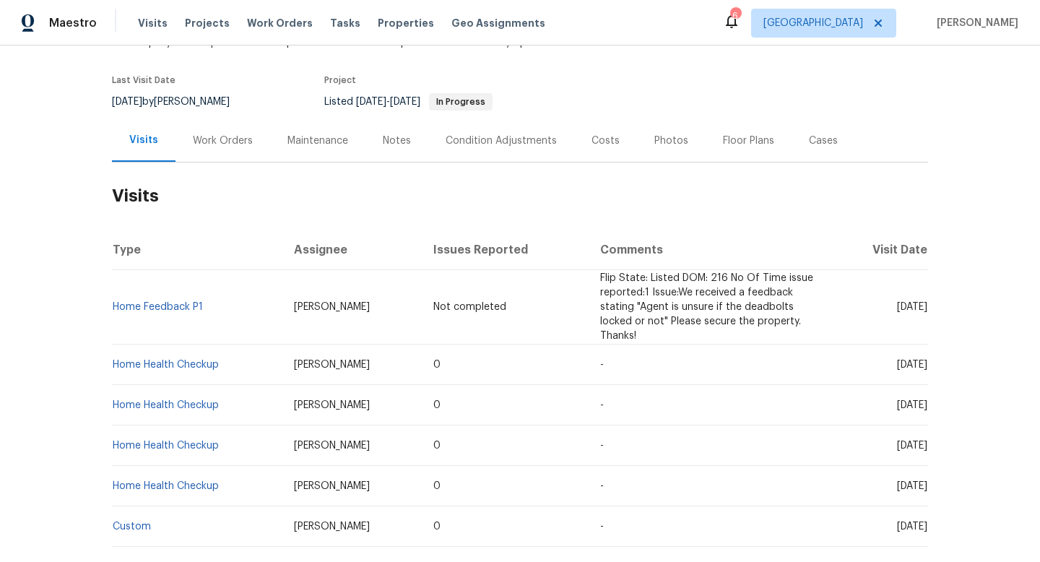
copy span "Douglass Noblett"
click at [201, 137] on div "Work Orders" at bounding box center [223, 141] width 60 height 14
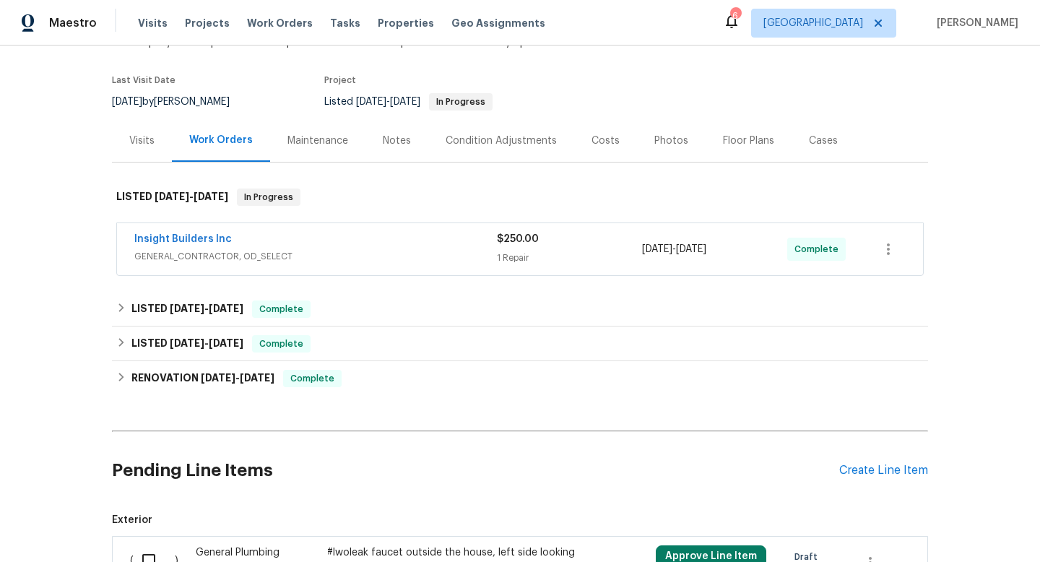
click at [145, 144] on div "Visits" at bounding box center [141, 141] width 25 height 14
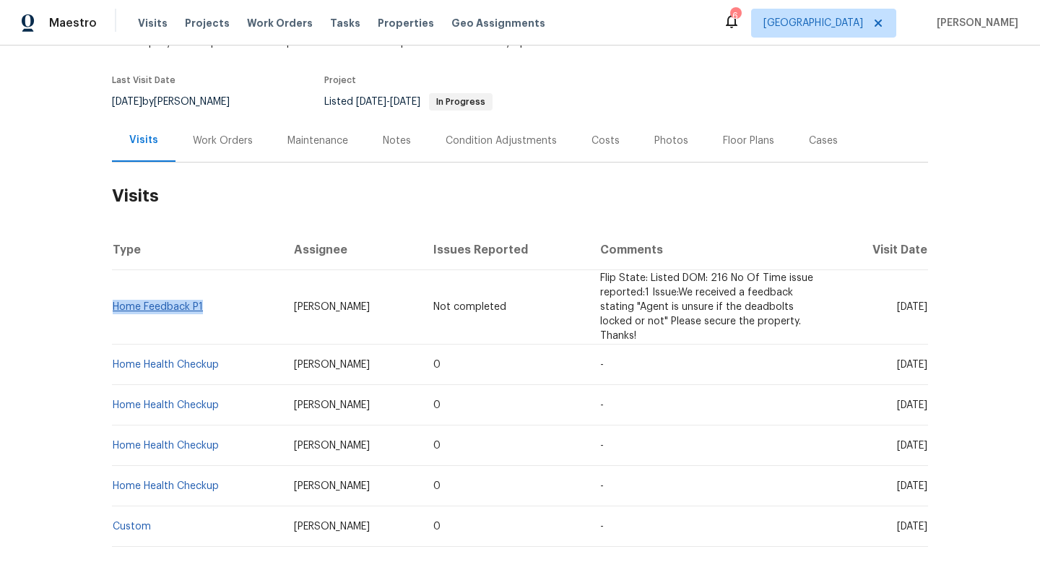
drag, startPoint x: 216, startPoint y: 310, endPoint x: 115, endPoint y: 307, distance: 101.2
click at [115, 307] on td "Home Feedback P1" at bounding box center [197, 307] width 170 height 74
copy link "Home Feedback P1"
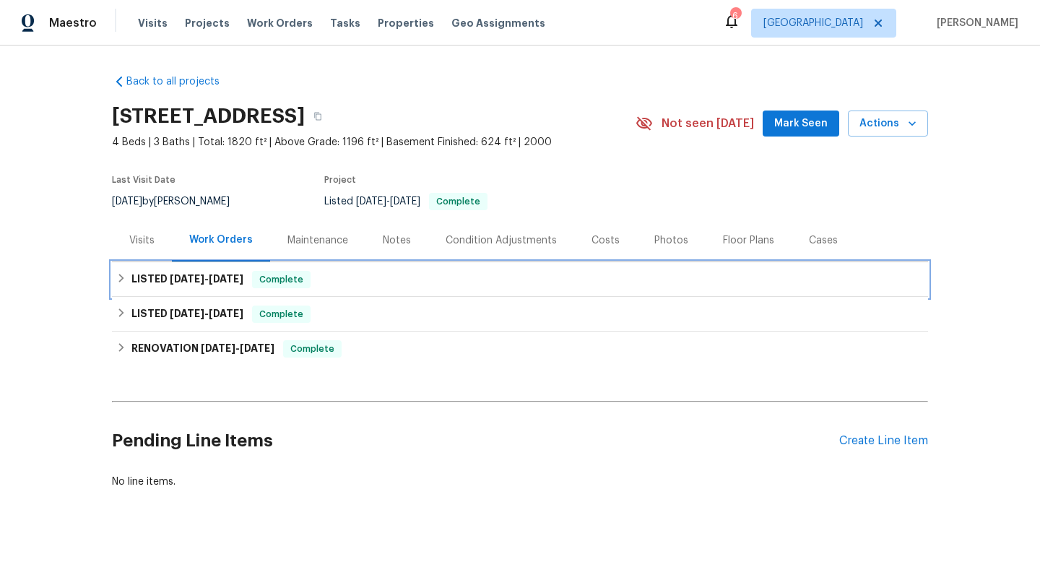
click at [206, 278] on span "[DATE] - [DATE]" at bounding box center [207, 279] width 74 height 10
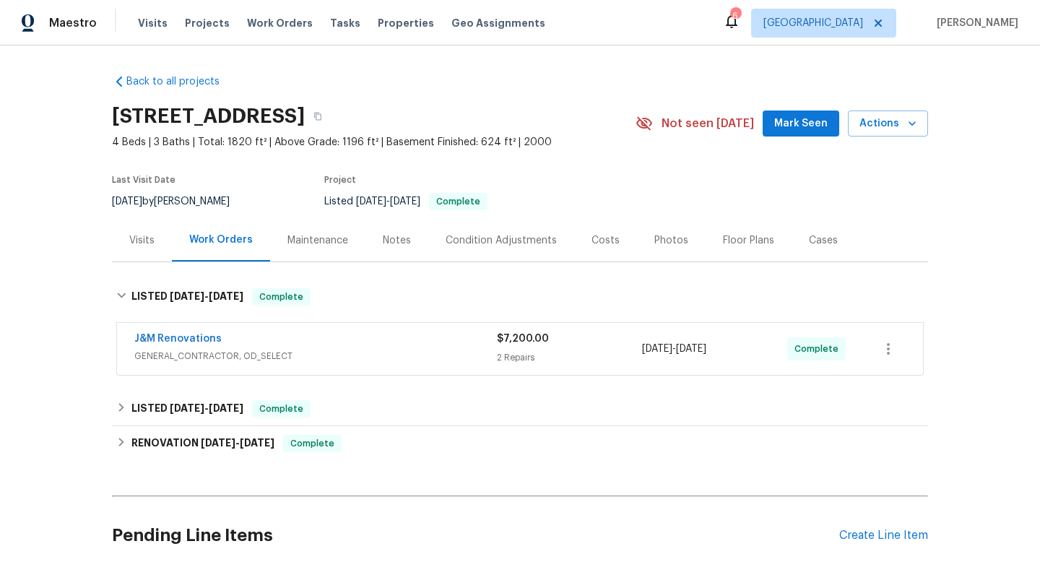
click at [149, 227] on div "Visits" at bounding box center [142, 240] width 60 height 43
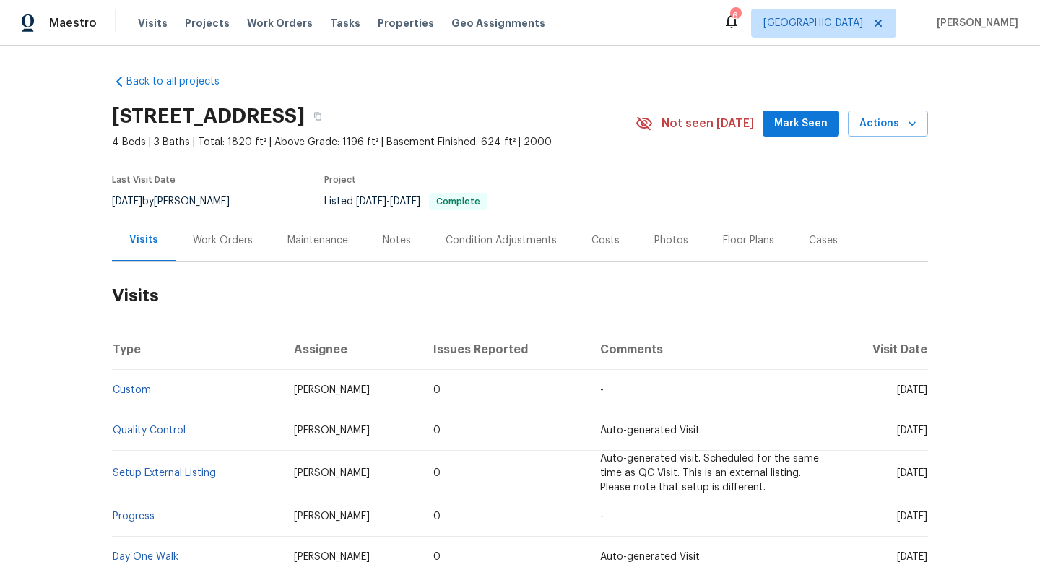
click at [222, 234] on div "Work Orders" at bounding box center [223, 240] width 60 height 14
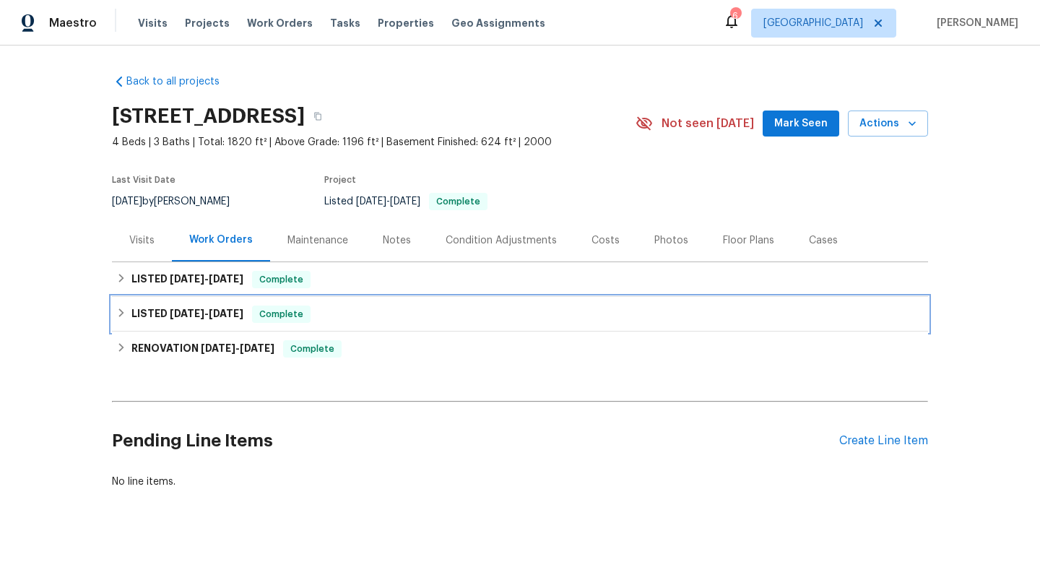
click at [215, 297] on div "LISTED [DATE] - [DATE] Complete" at bounding box center [520, 314] width 816 height 35
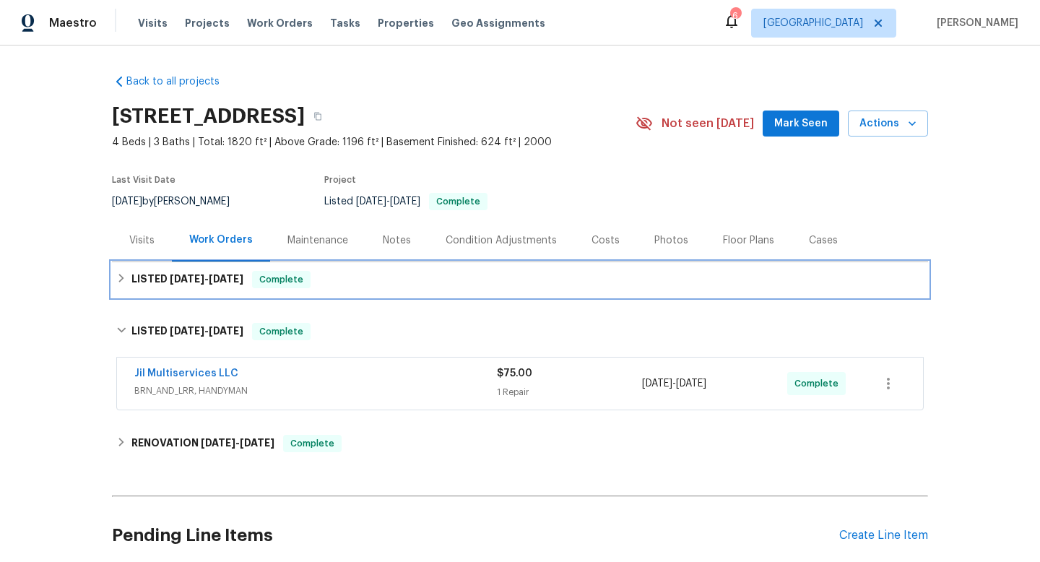
click at [217, 282] on span "[DATE]" at bounding box center [226, 279] width 35 height 10
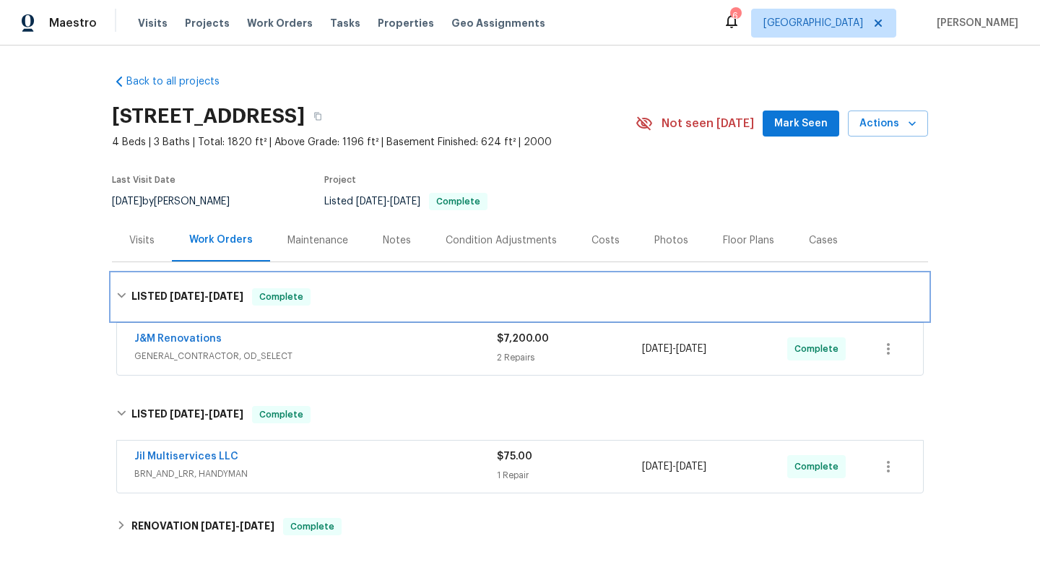
click at [217, 282] on div "LISTED [DATE] - [DATE] Complete" at bounding box center [520, 297] width 816 height 46
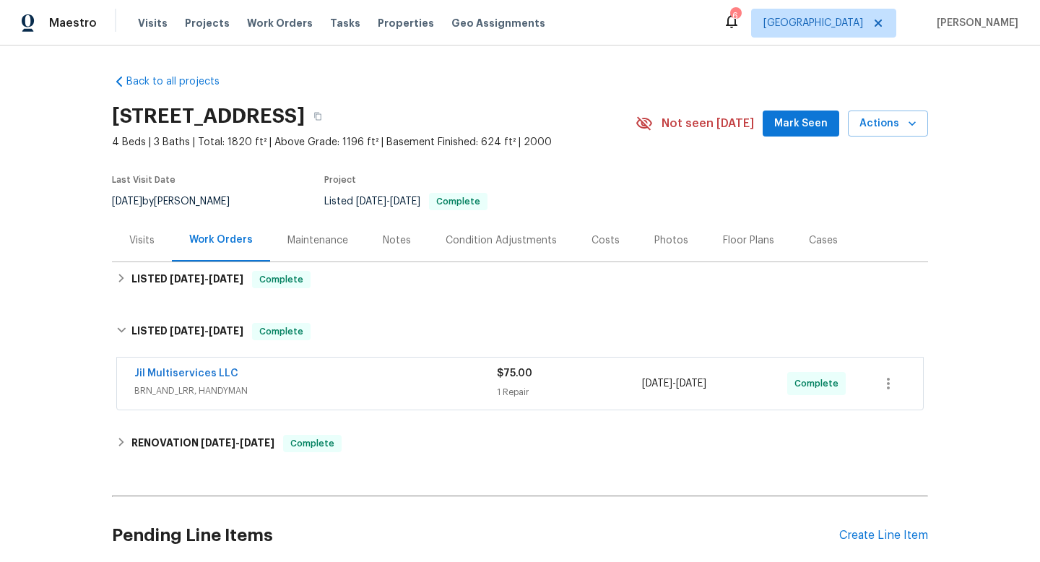
click at [134, 234] on div "Visits" at bounding box center [141, 240] width 25 height 14
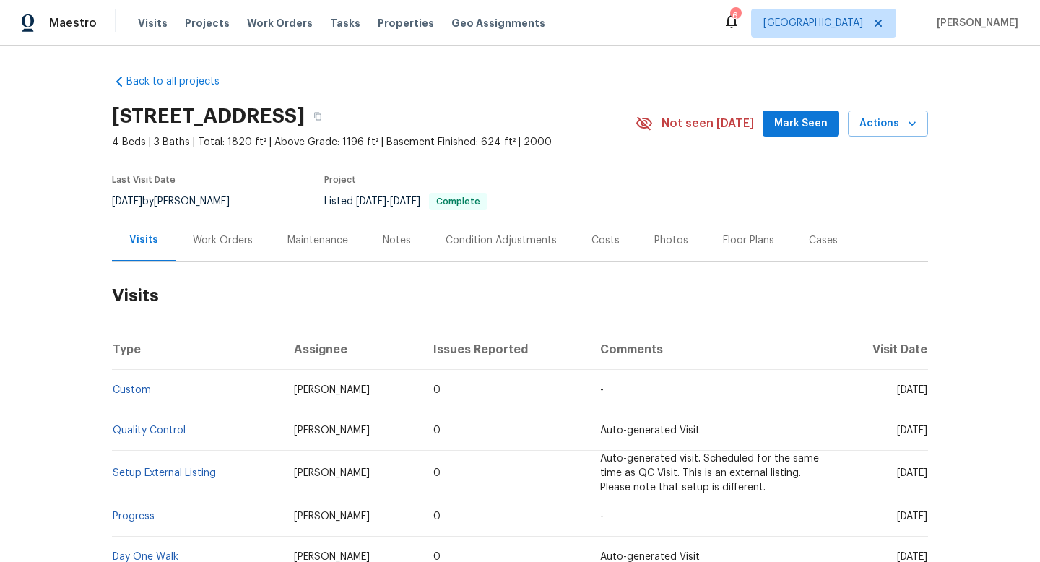
click at [220, 236] on div "Work Orders" at bounding box center [223, 240] width 60 height 14
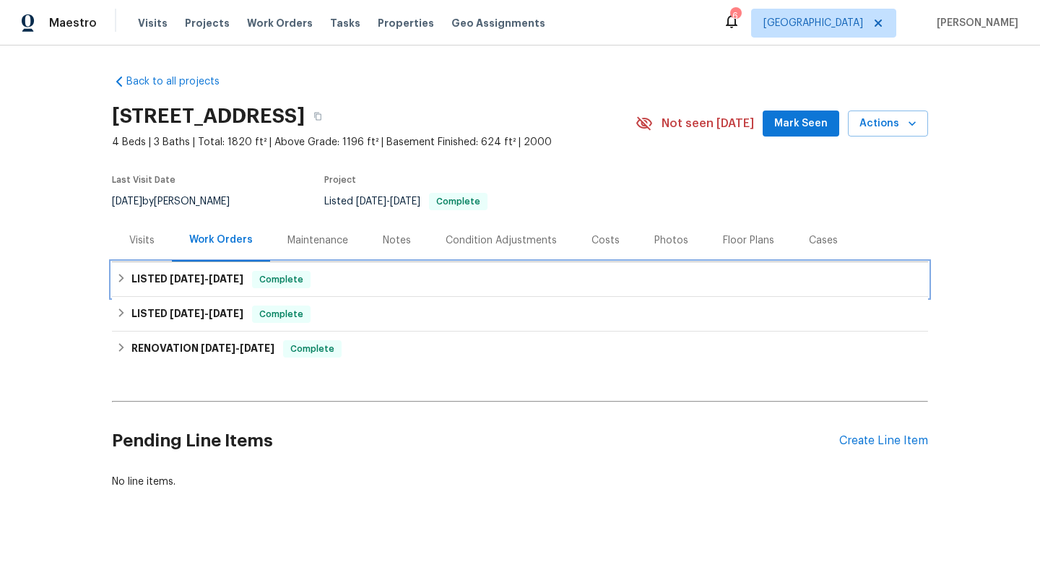
click at [234, 287] on h6 "LISTED [DATE] - [DATE]" at bounding box center [187, 279] width 112 height 17
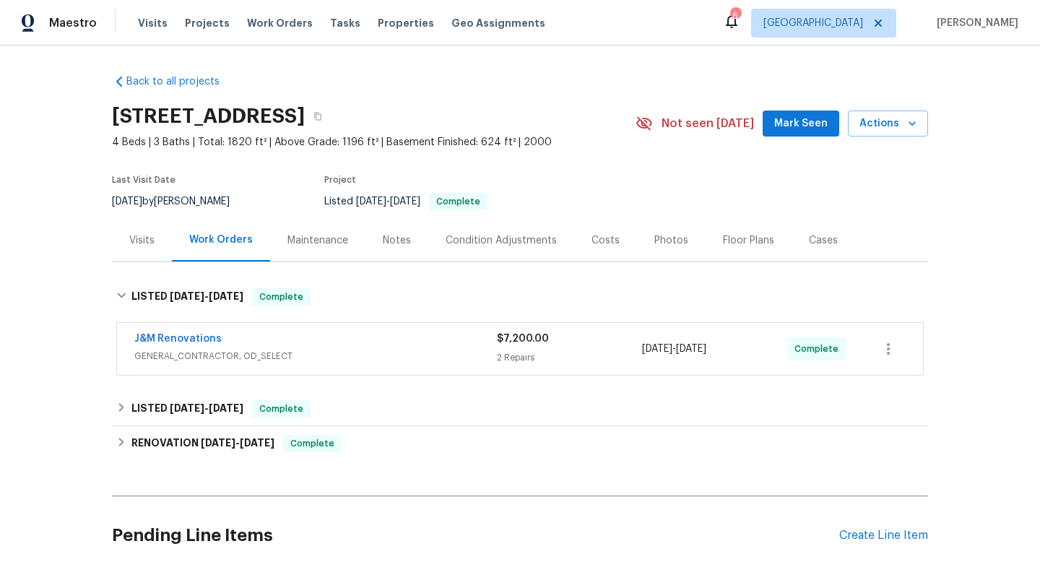
click at [379, 347] on div "J&M Renovations" at bounding box center [315, 340] width 363 height 17
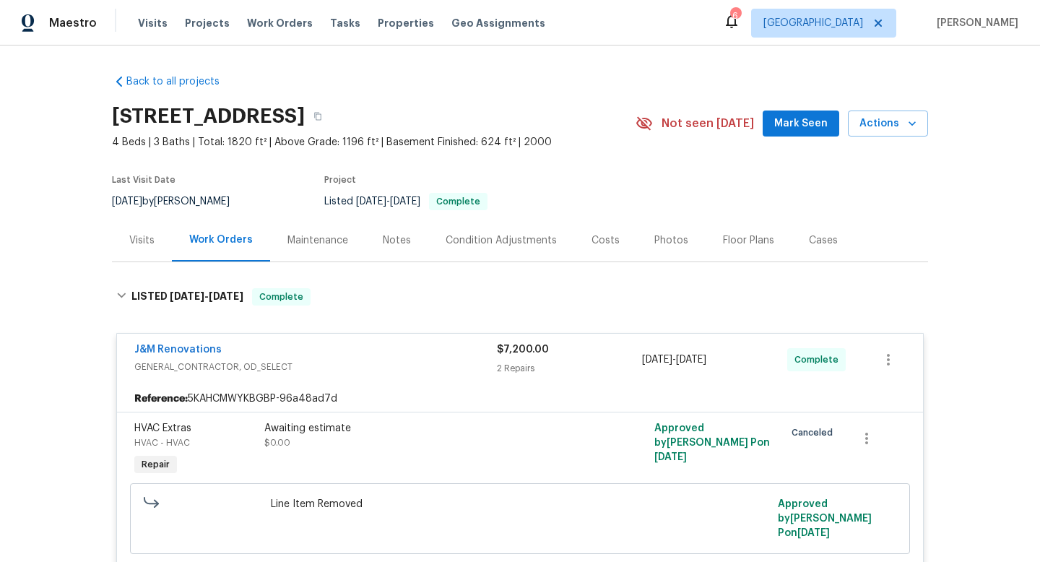
click at [385, 356] on div "J&M Renovations" at bounding box center [315, 350] width 363 height 17
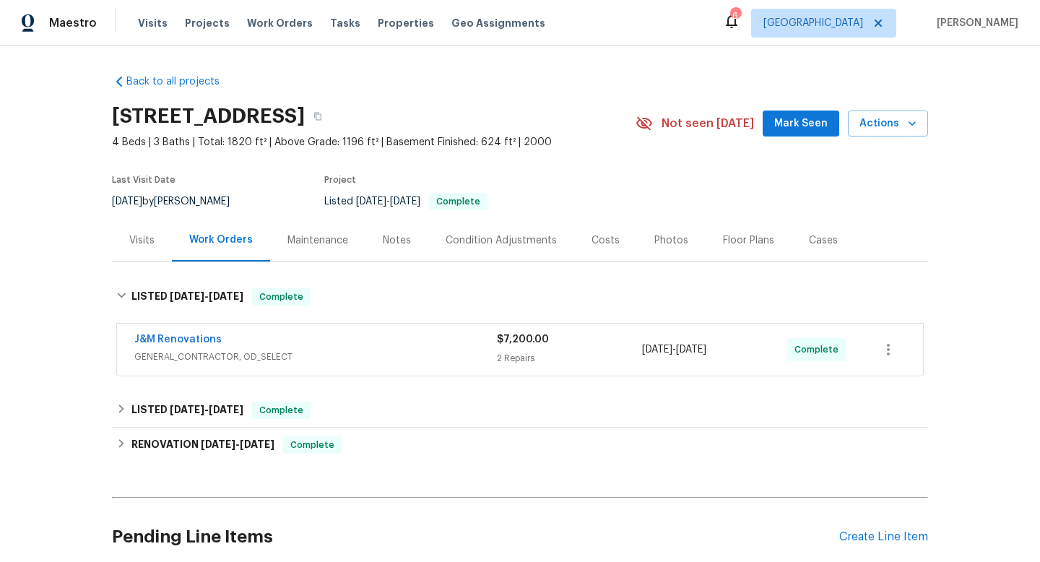
scroll to position [120, 0]
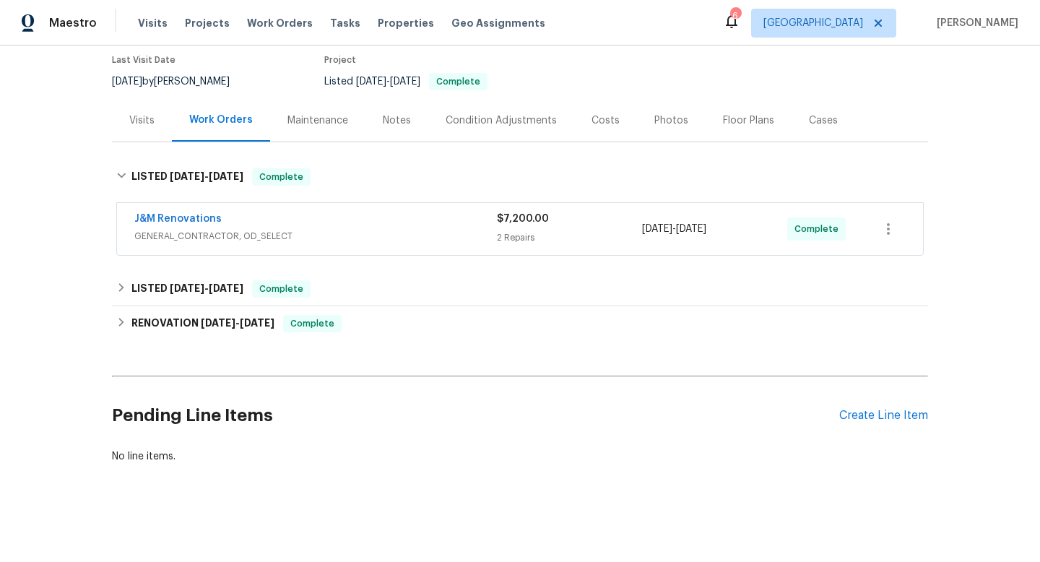
click at [378, 249] on div "J&M Renovations GENERAL_CONTRACTOR, OD_SELECT $7,200.00 2 Repairs [DATE] - [DAT…" at bounding box center [520, 229] width 806 height 52
click at [382, 235] on span "GENERAL_CONTRACTOR, OD_SELECT" at bounding box center [315, 236] width 363 height 14
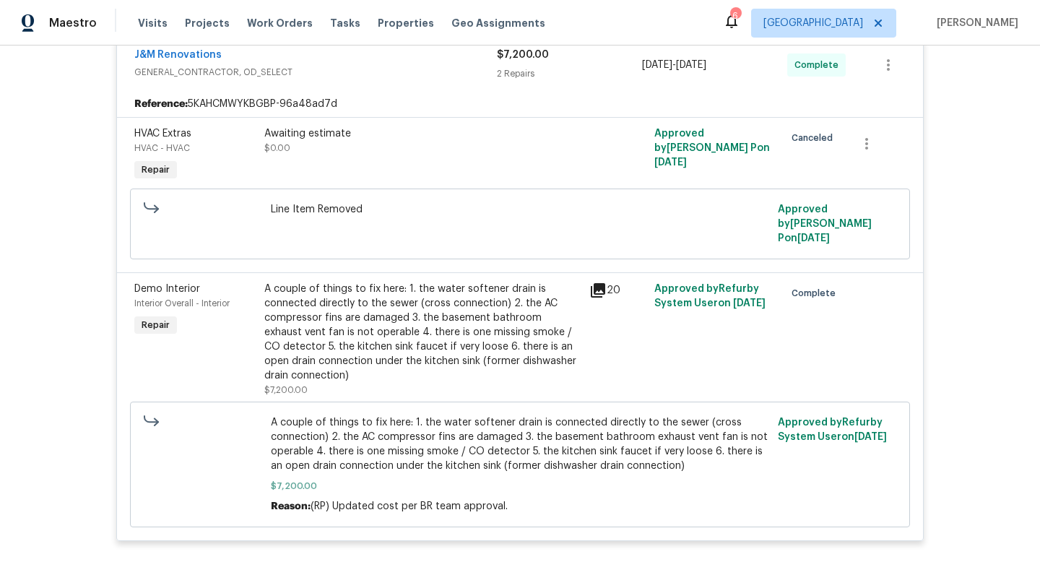
scroll to position [332, 0]
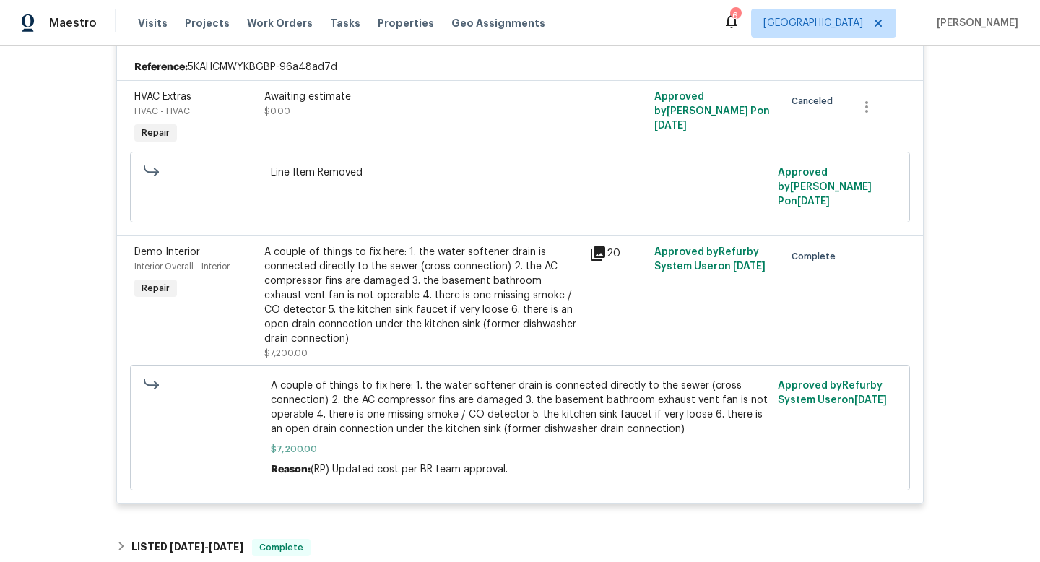
click at [580, 245] on div "A couple of things to fix here: 1. the water softener drain is connected direct…" at bounding box center [422, 295] width 316 height 101
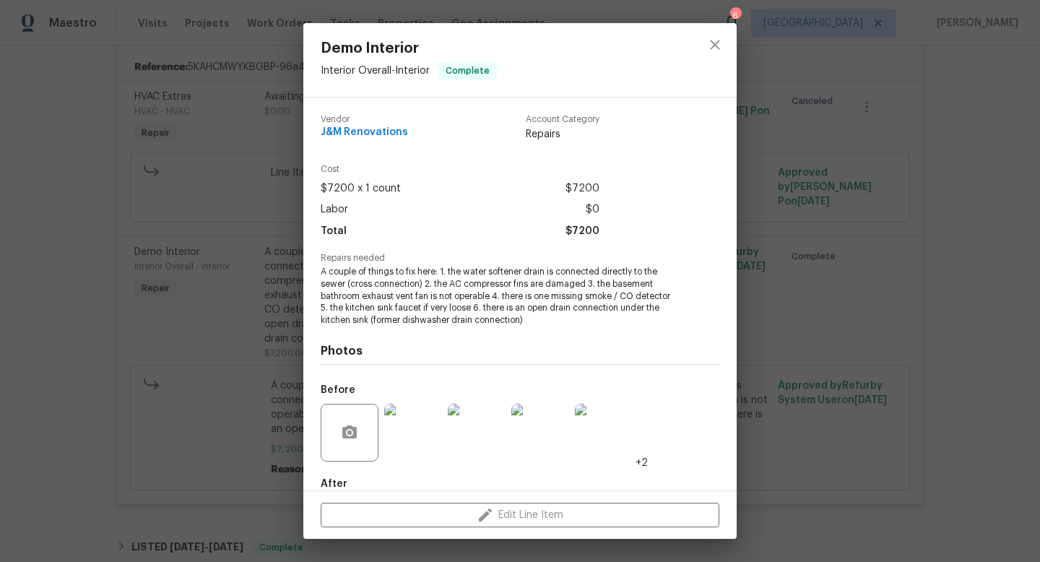
scroll to position [79, 0]
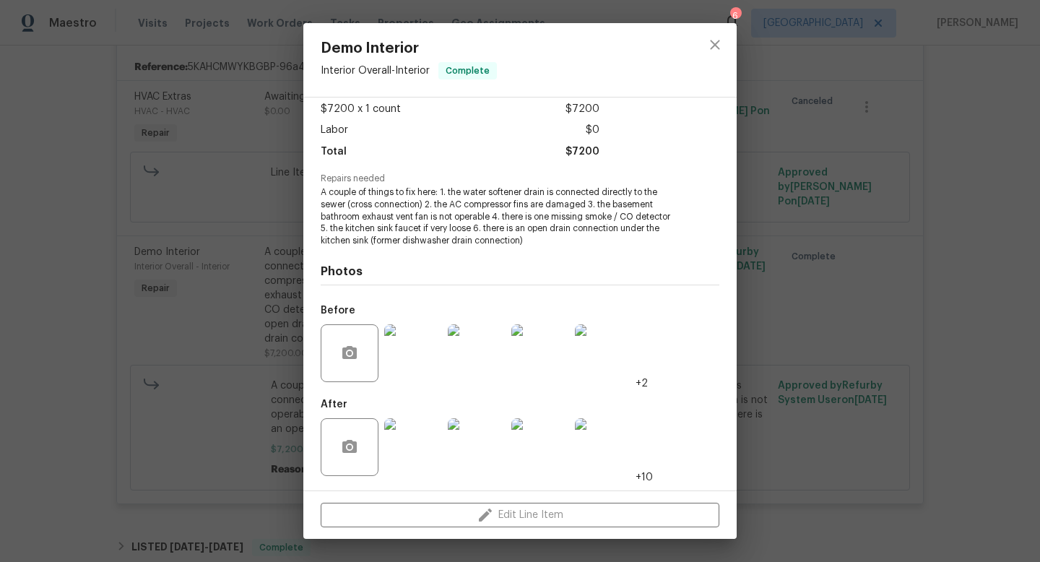
click at [414, 438] on img at bounding box center [413, 447] width 58 height 58
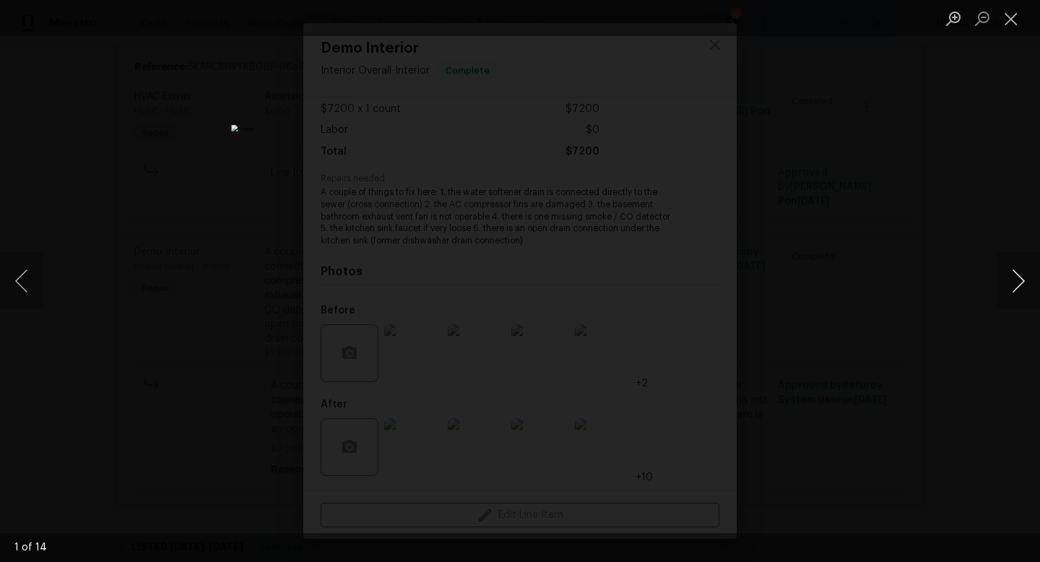
click at [1021, 278] on button "Next image" at bounding box center [1018, 281] width 43 height 58
click at [1016, 279] on button "Next image" at bounding box center [1018, 281] width 43 height 58
click at [1006, 17] on button "Close lightbox" at bounding box center [1011, 18] width 29 height 25
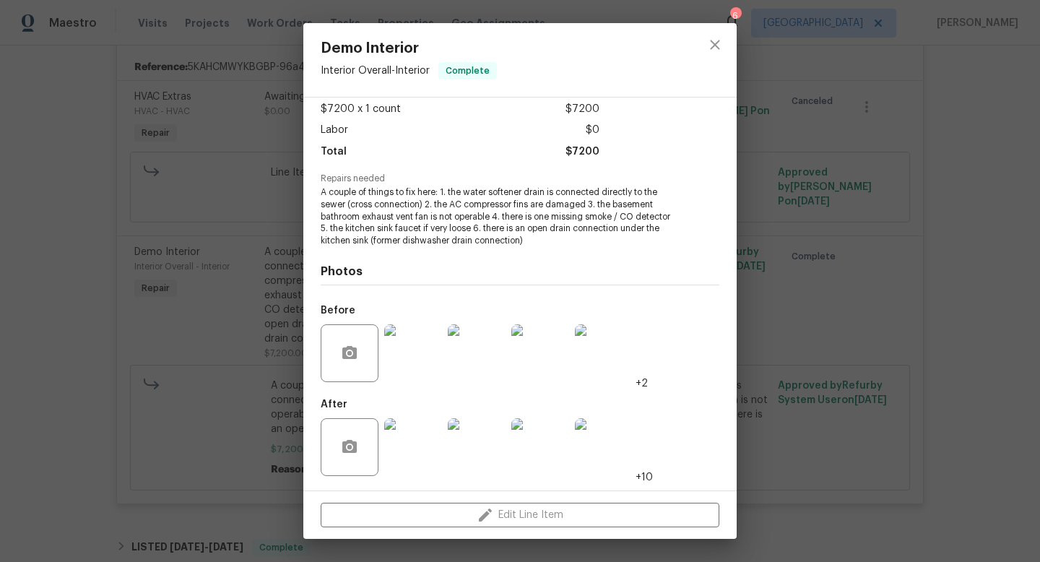
click at [477, 450] on img at bounding box center [477, 447] width 58 height 58
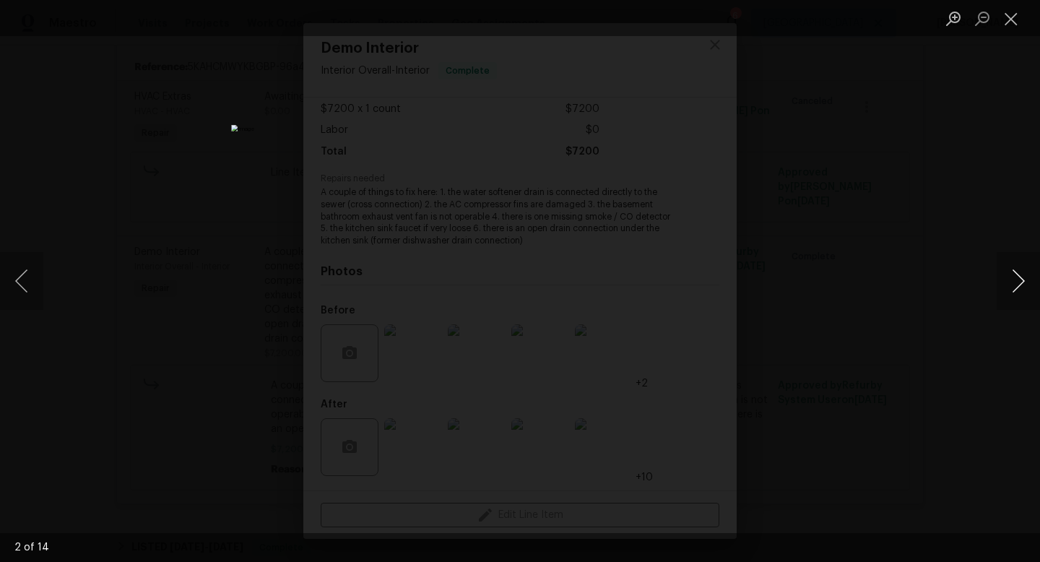
click at [1015, 280] on button "Next image" at bounding box center [1018, 281] width 43 height 58
click at [1010, 283] on button "Next image" at bounding box center [1018, 281] width 43 height 58
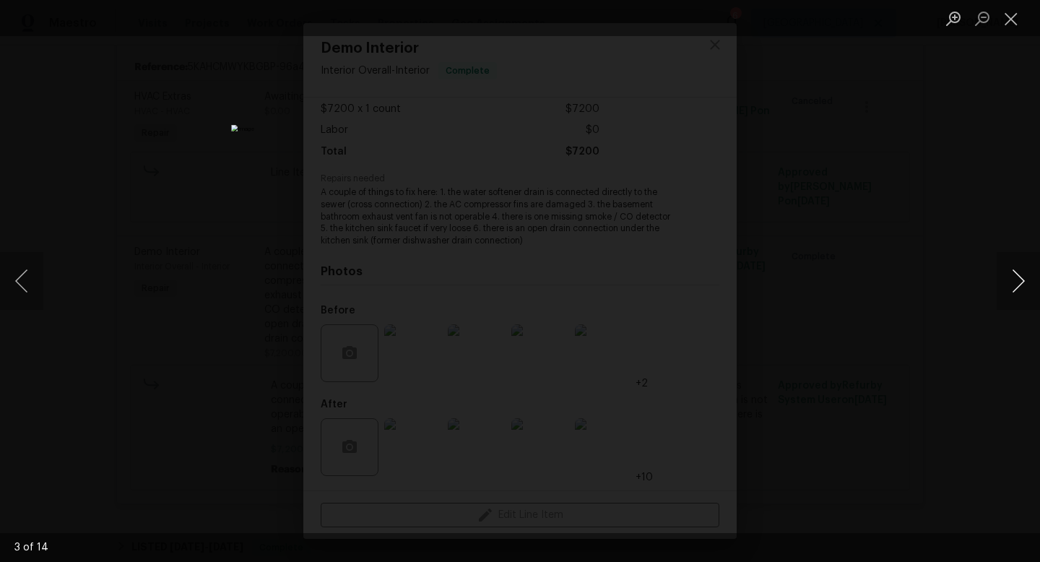
click at [1010, 283] on button "Next image" at bounding box center [1018, 281] width 43 height 58
click at [1011, 293] on button "Next image" at bounding box center [1018, 281] width 43 height 58
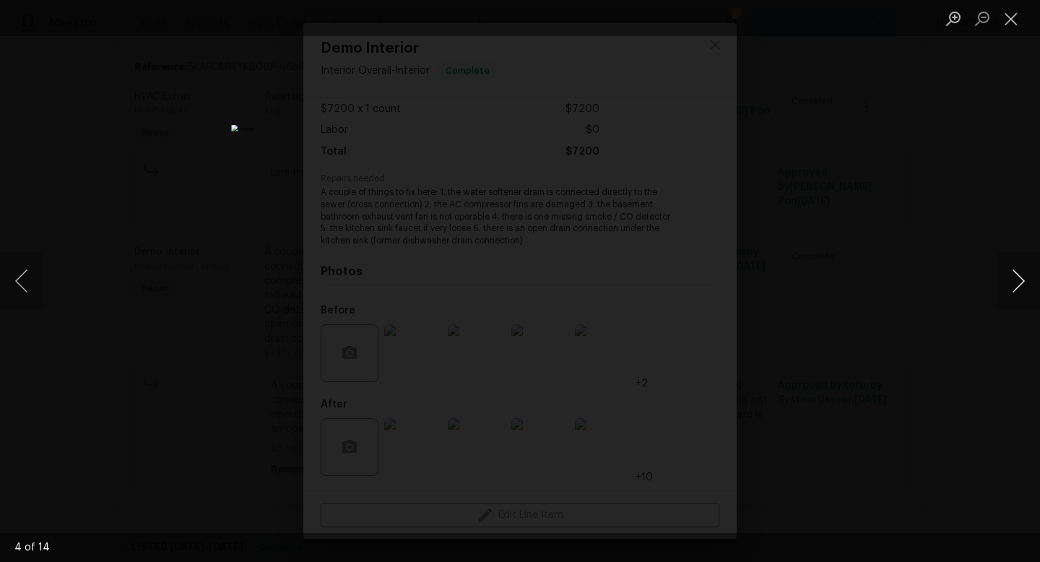
click at [1011, 293] on button "Next image" at bounding box center [1018, 281] width 43 height 58
click at [1008, 284] on button "Next image" at bounding box center [1018, 281] width 43 height 58
click at [1011, 284] on button "Next image" at bounding box center [1018, 281] width 43 height 58
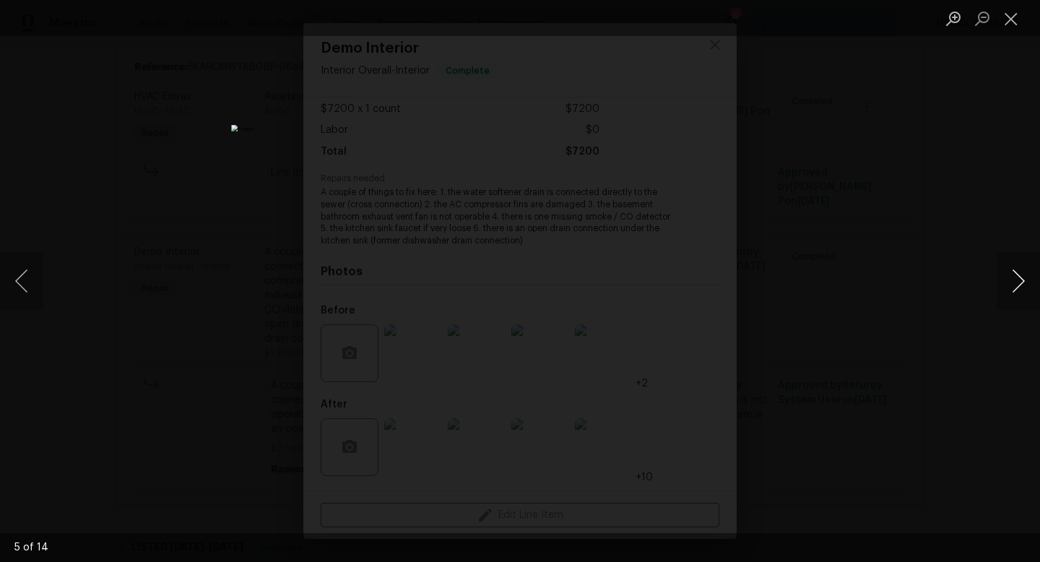
click at [1011, 284] on button "Next image" at bounding box center [1018, 281] width 43 height 58
click at [29, 280] on button "Previous image" at bounding box center [21, 281] width 43 height 58
click at [1006, 298] on button "Next image" at bounding box center [1018, 281] width 43 height 58
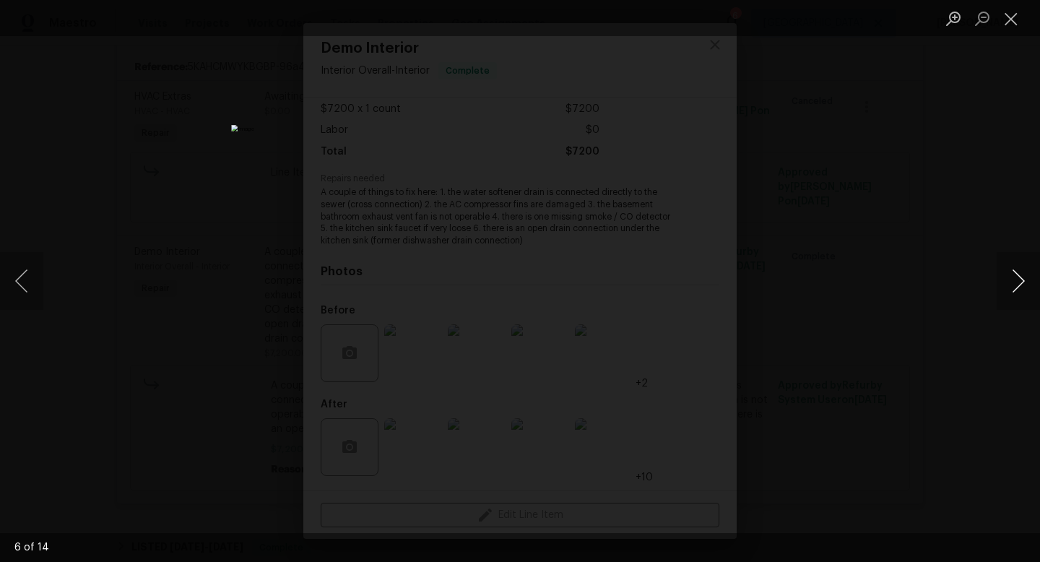
click at [1006, 298] on button "Next image" at bounding box center [1018, 281] width 43 height 58
click at [1014, 291] on button "Next image" at bounding box center [1018, 281] width 43 height 58
click at [1016, 280] on button "Next image" at bounding box center [1018, 281] width 43 height 58
click at [1031, 281] on button "Next image" at bounding box center [1018, 281] width 43 height 58
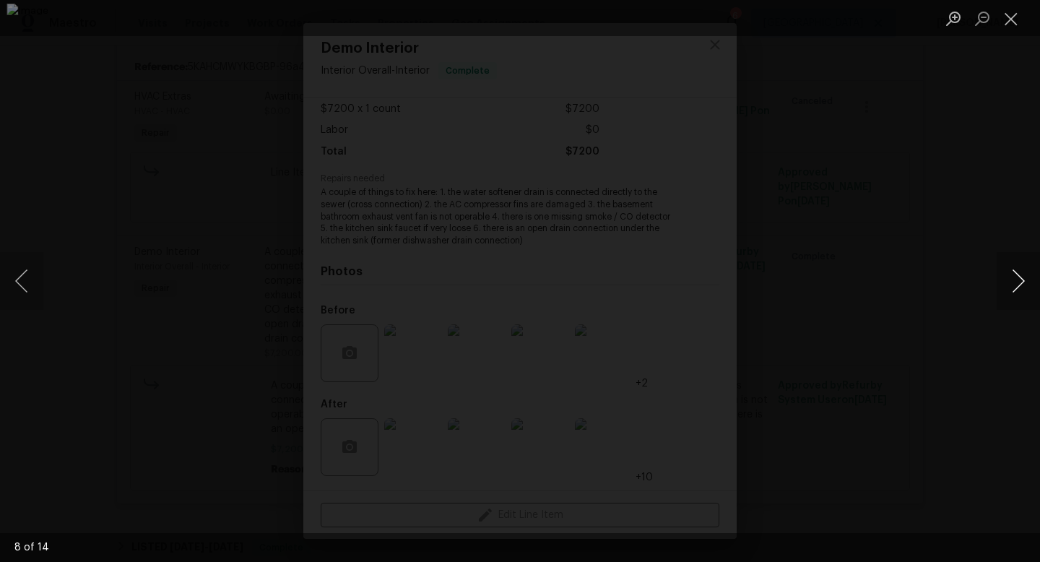
click at [1001, 294] on button "Next image" at bounding box center [1018, 281] width 43 height 58
click at [1008, 285] on button "Next image" at bounding box center [1018, 281] width 43 height 58
click at [1020, 282] on button "Next image" at bounding box center [1018, 281] width 43 height 58
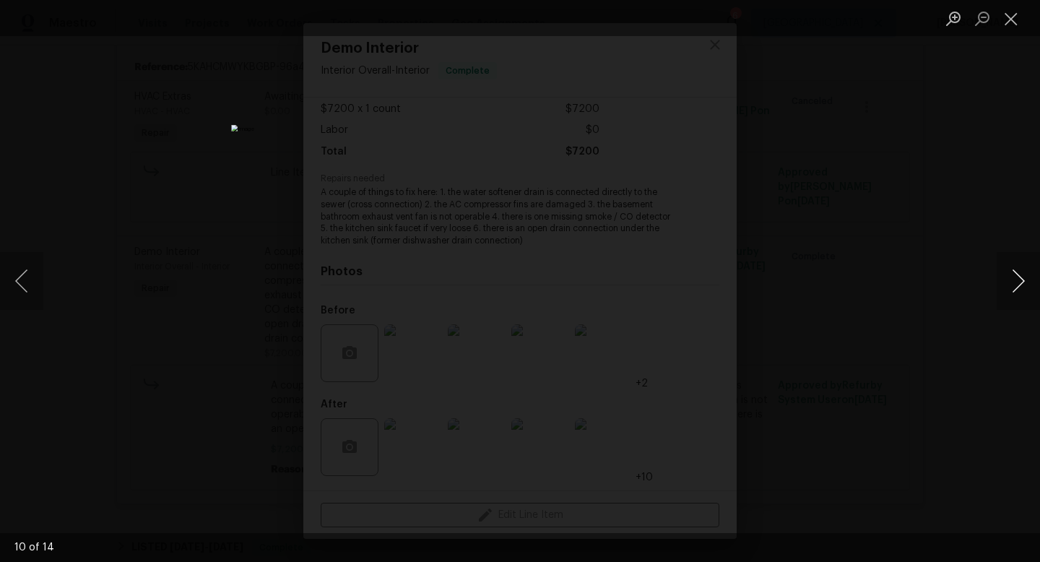
click at [1020, 282] on button "Next image" at bounding box center [1018, 281] width 43 height 58
click at [1016, 277] on button "Next image" at bounding box center [1018, 281] width 43 height 58
click at [1000, 280] on button "Next image" at bounding box center [1018, 281] width 43 height 58
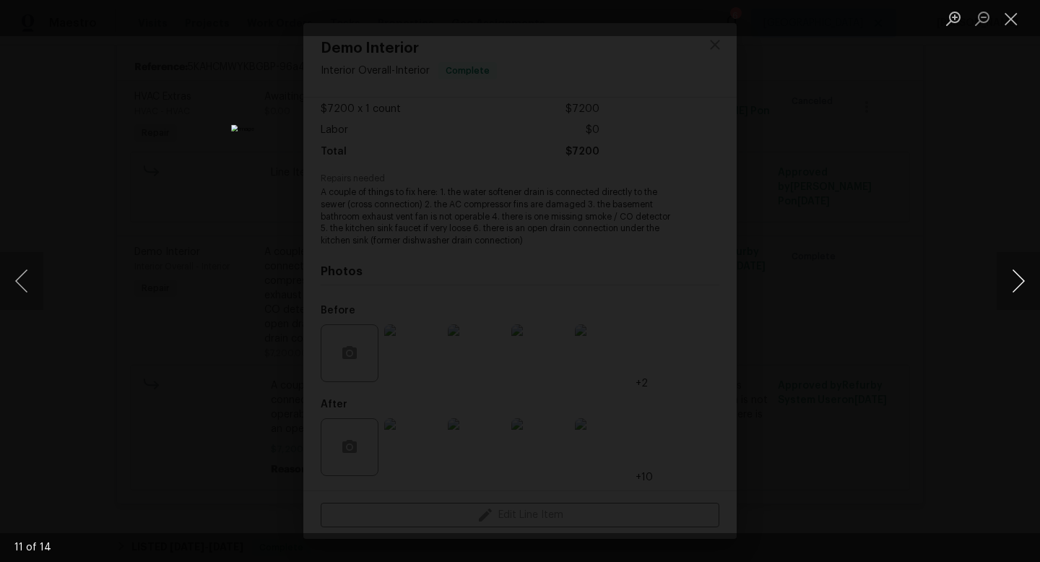
click at [1000, 280] on button "Next image" at bounding box center [1018, 281] width 43 height 58
click at [1021, 282] on button "Next image" at bounding box center [1018, 281] width 43 height 58
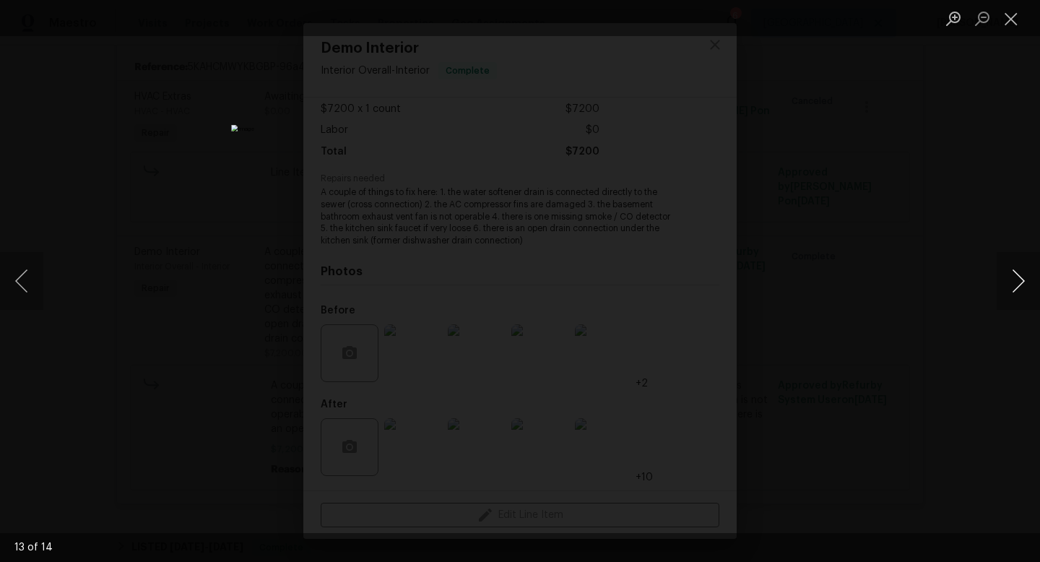
click at [1021, 282] on button "Next image" at bounding box center [1018, 281] width 43 height 58
click at [1006, 12] on button "Close lightbox" at bounding box center [1011, 18] width 29 height 25
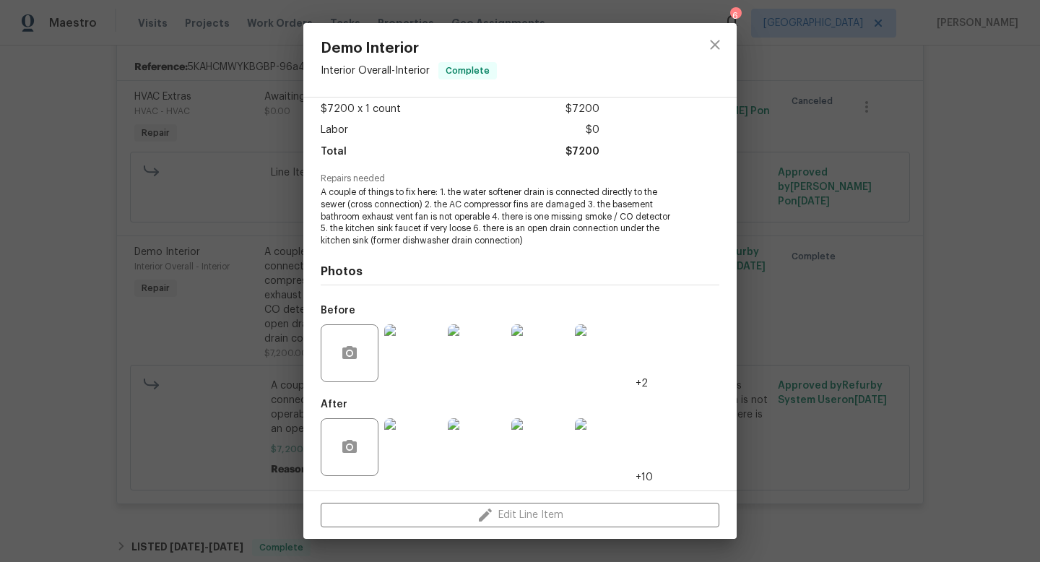
click at [618, 446] on img at bounding box center [604, 447] width 58 height 58
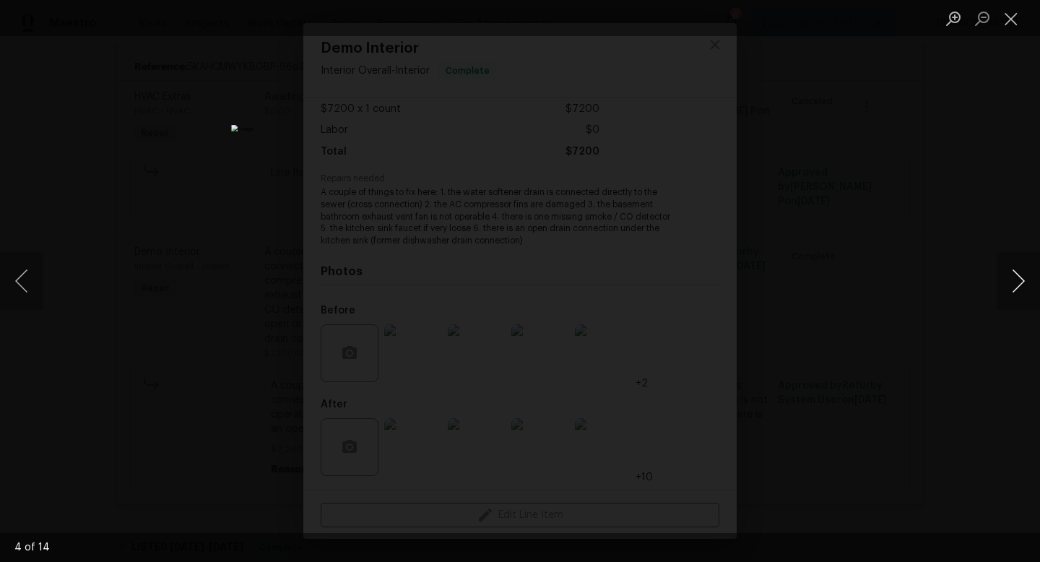
click at [1018, 285] on button "Next image" at bounding box center [1018, 281] width 43 height 58
click at [1009, 19] on button "Close lightbox" at bounding box center [1011, 18] width 29 height 25
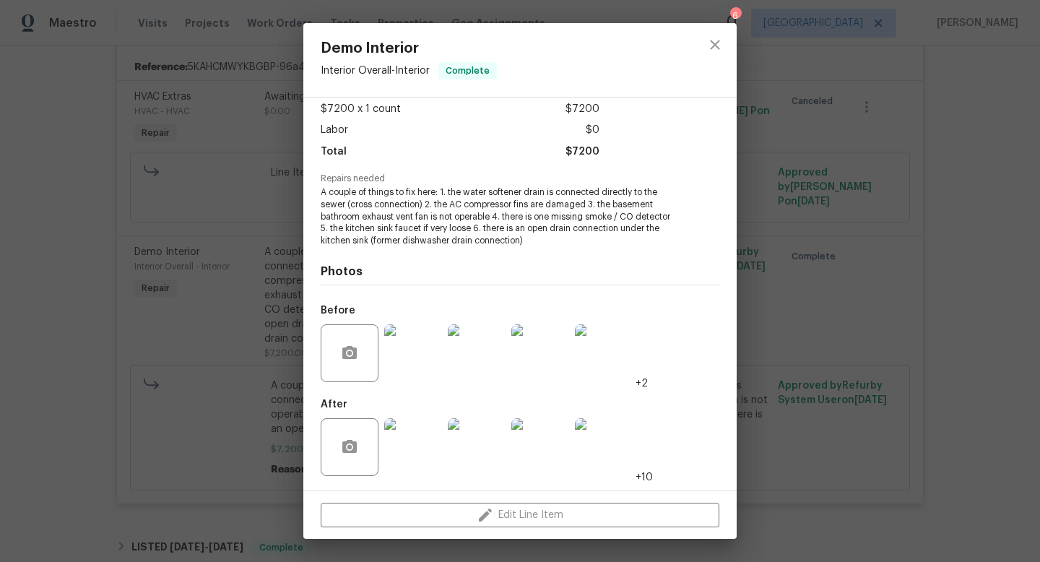
click at [644, 474] on span "+10" at bounding box center [644, 477] width 17 height 14
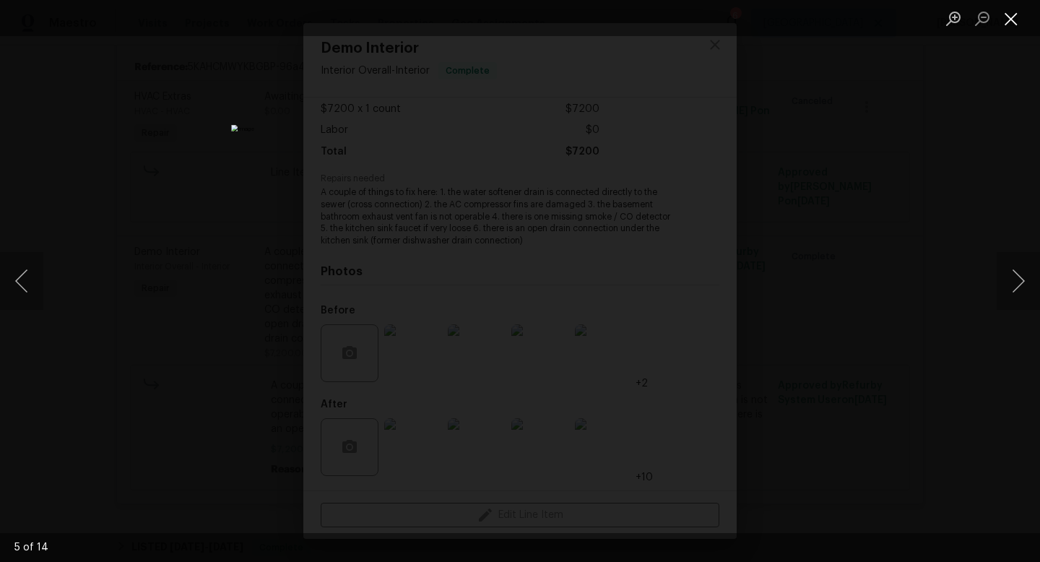
click at [1001, 14] on button "Close lightbox" at bounding box center [1011, 18] width 29 height 25
